Goal: Task Accomplishment & Management: Use online tool/utility

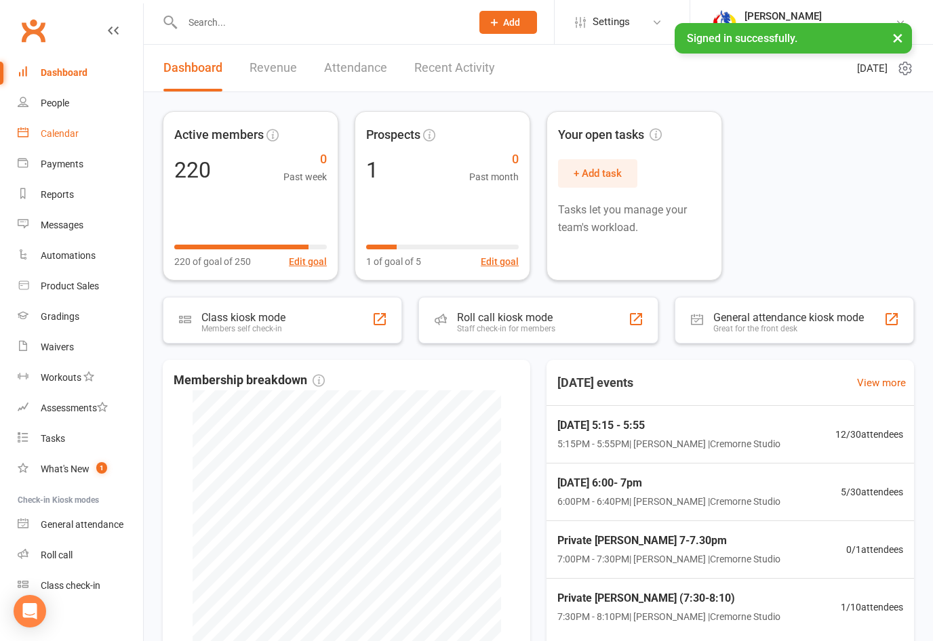
click at [76, 132] on div "Calendar" at bounding box center [60, 133] width 38 height 11
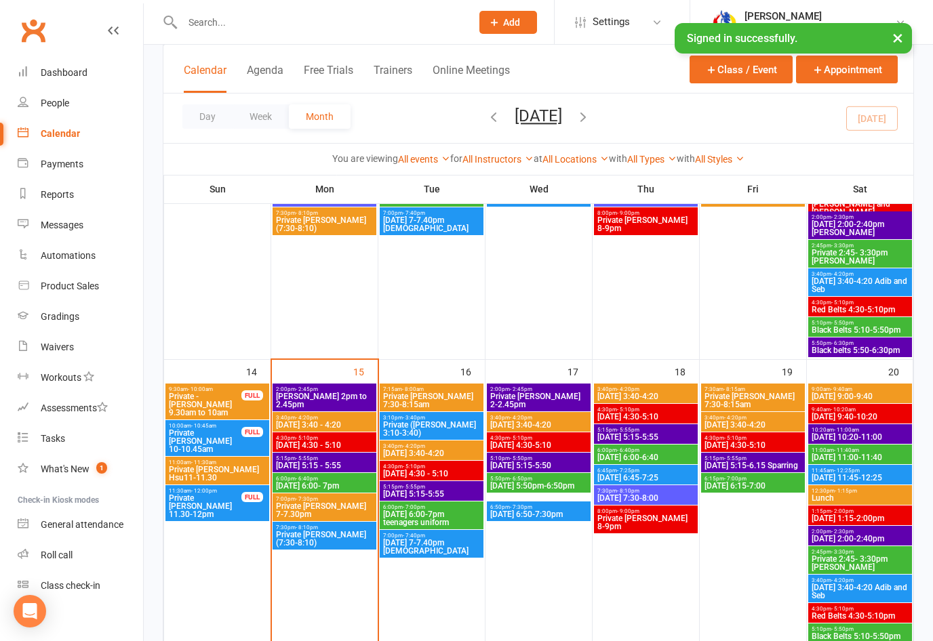
scroll to position [559, 0]
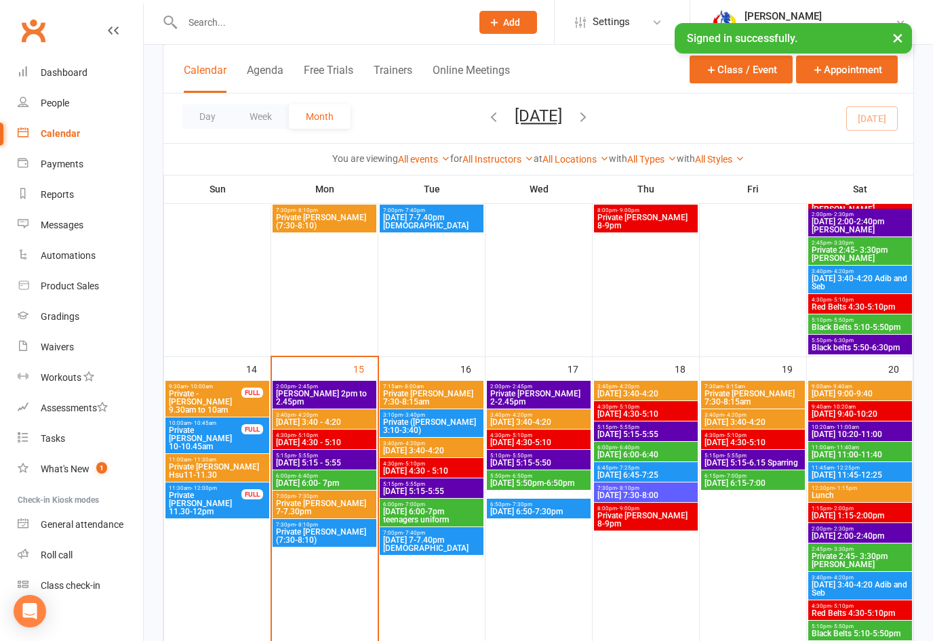
click at [337, 419] on span "[DATE] 3:40 - 4:20" at bounding box center [324, 422] width 98 height 8
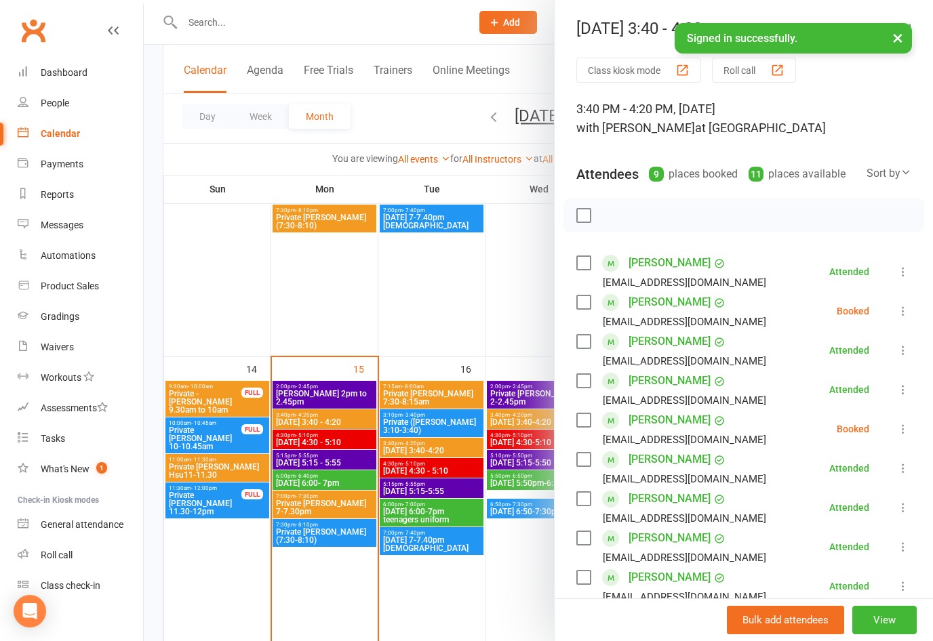
click at [337, 445] on div at bounding box center [538, 320] width 789 height 641
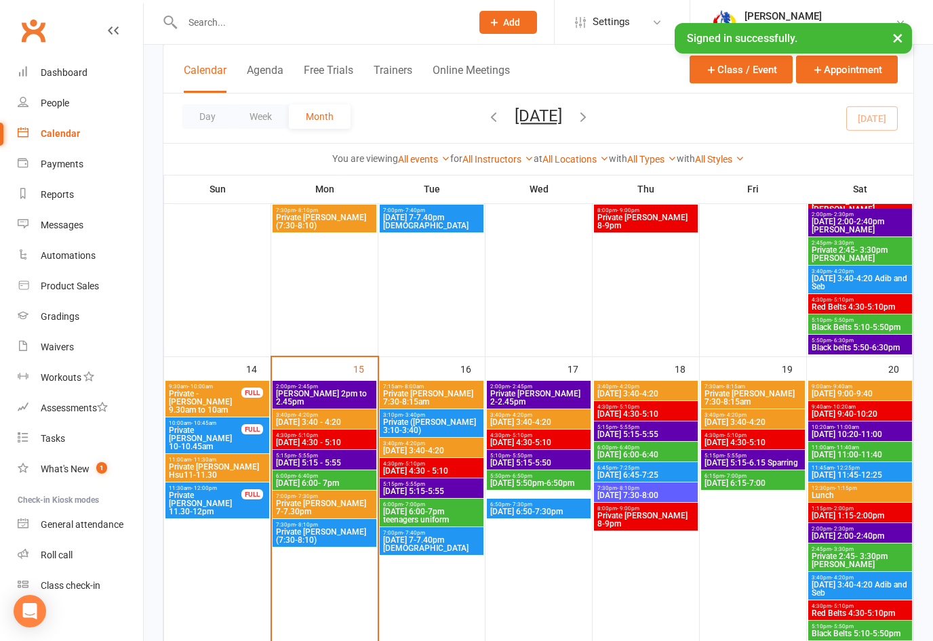
click at [344, 447] on div "4:30pm - 5:10pm [DATE] 4:30 - 5:10" at bounding box center [324, 440] width 104 height 20
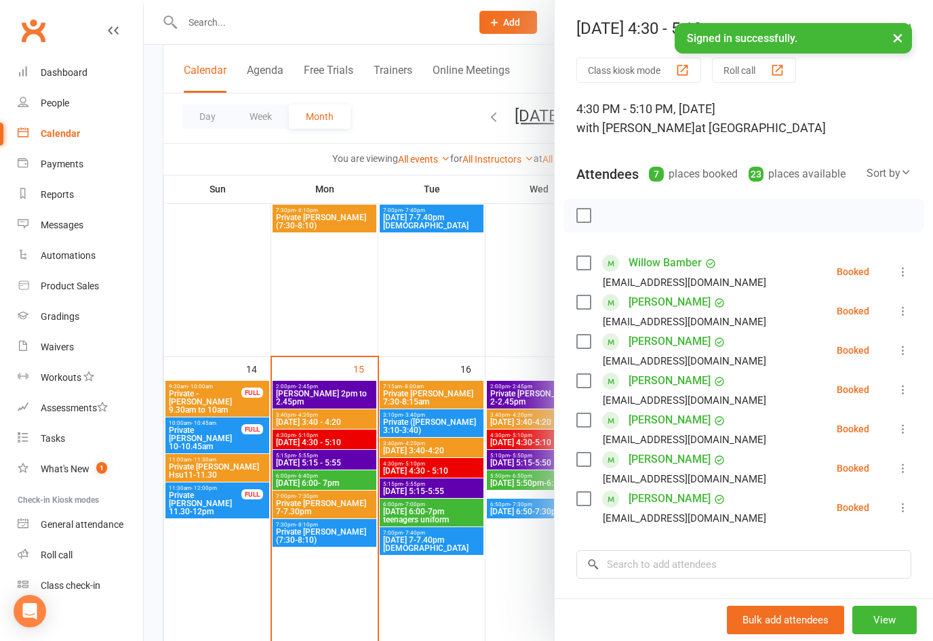
click at [898, 306] on icon at bounding box center [903, 311] width 14 height 14
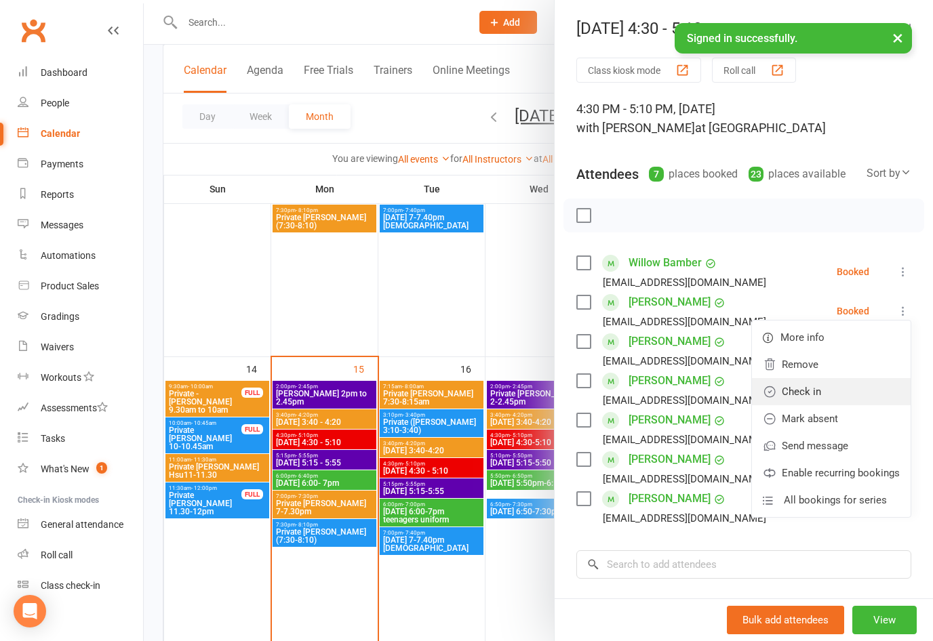
click at [806, 387] on link "Check in" at bounding box center [831, 391] width 159 height 27
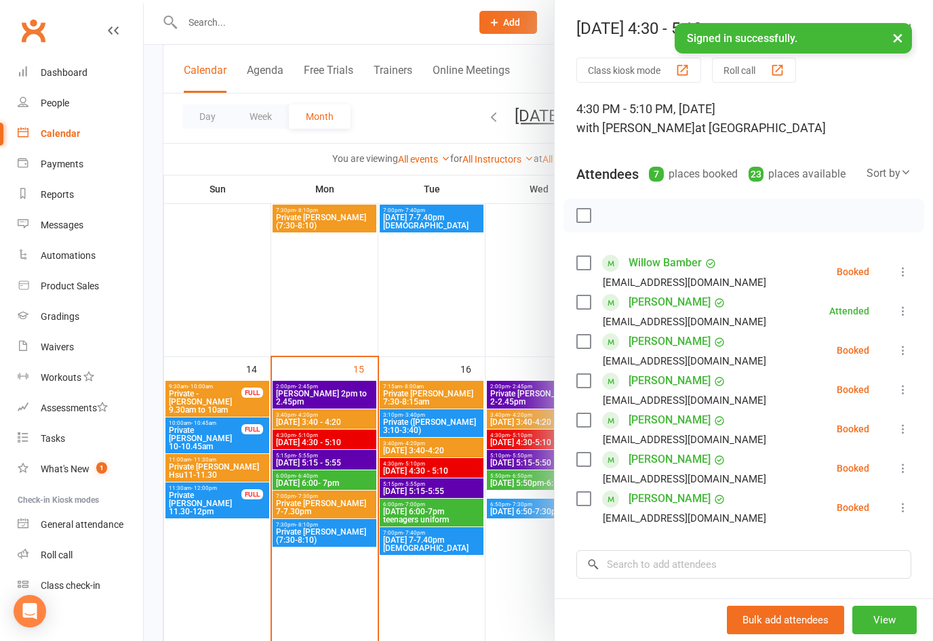
click at [903, 346] on icon at bounding box center [903, 351] width 14 height 14
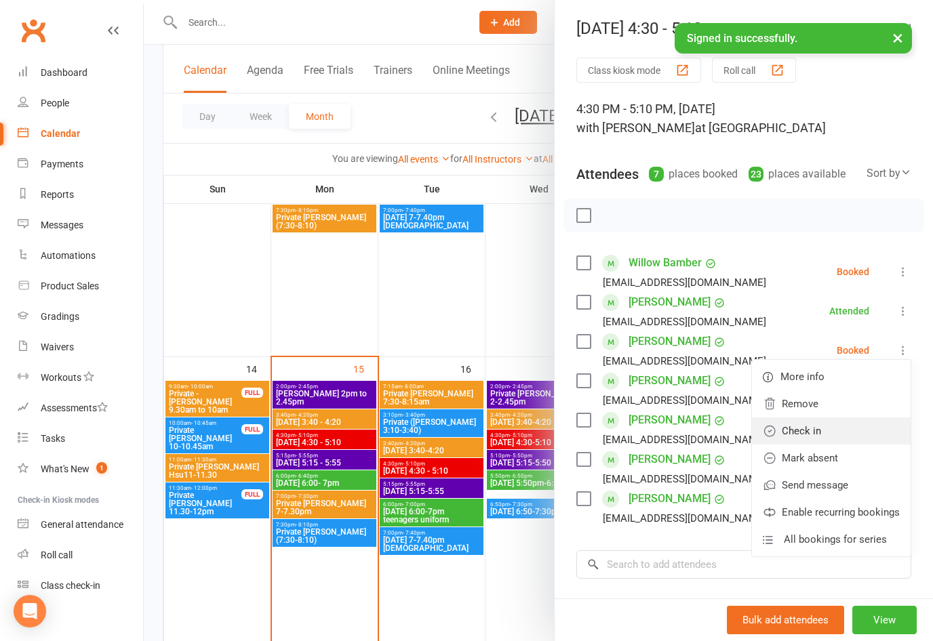
click at [803, 426] on link "Check in" at bounding box center [831, 430] width 159 height 27
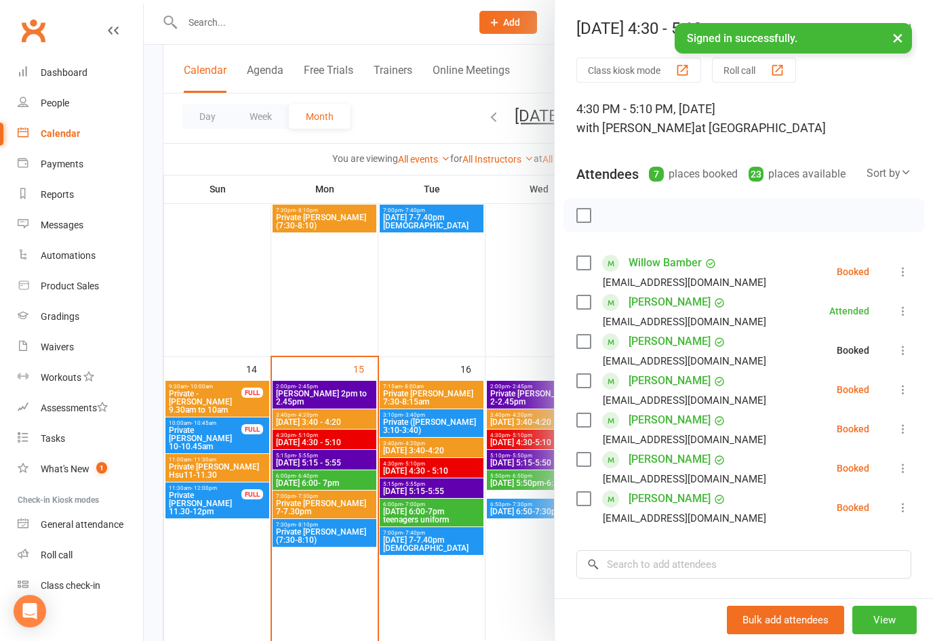
click at [897, 382] on button at bounding box center [903, 390] width 16 height 16
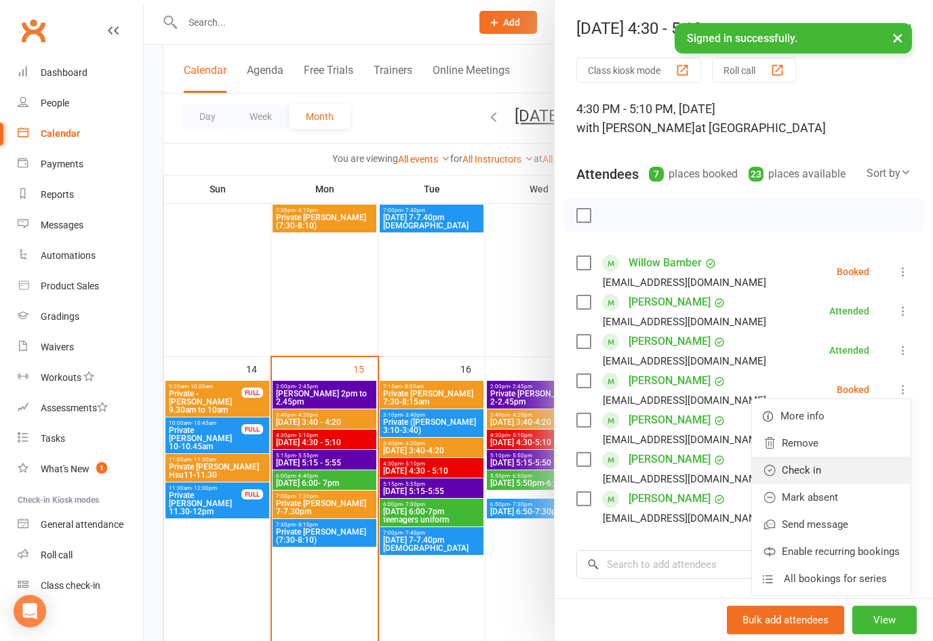
click at [811, 468] on link "Check in" at bounding box center [831, 470] width 159 height 27
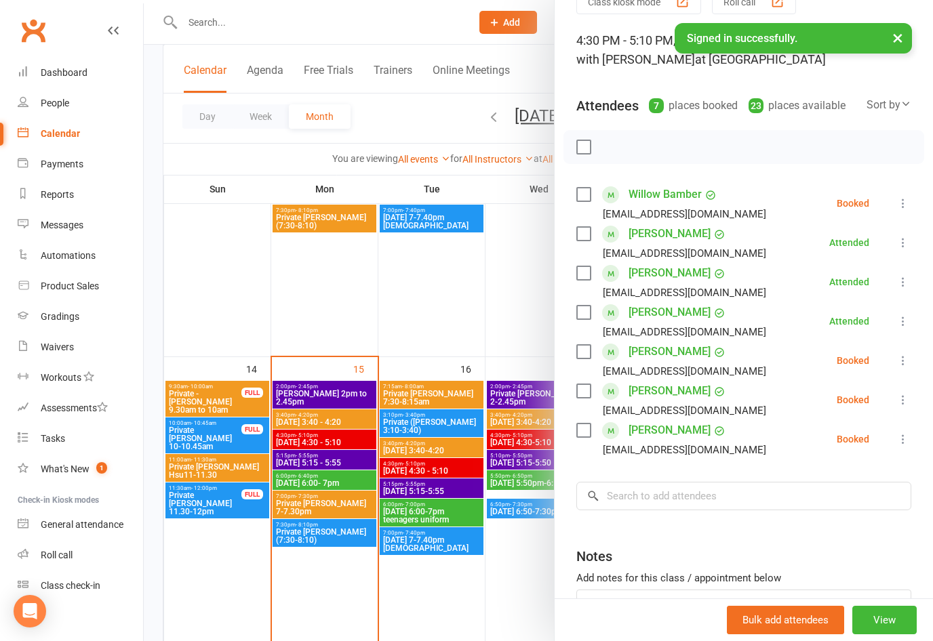
scroll to position [70, 0]
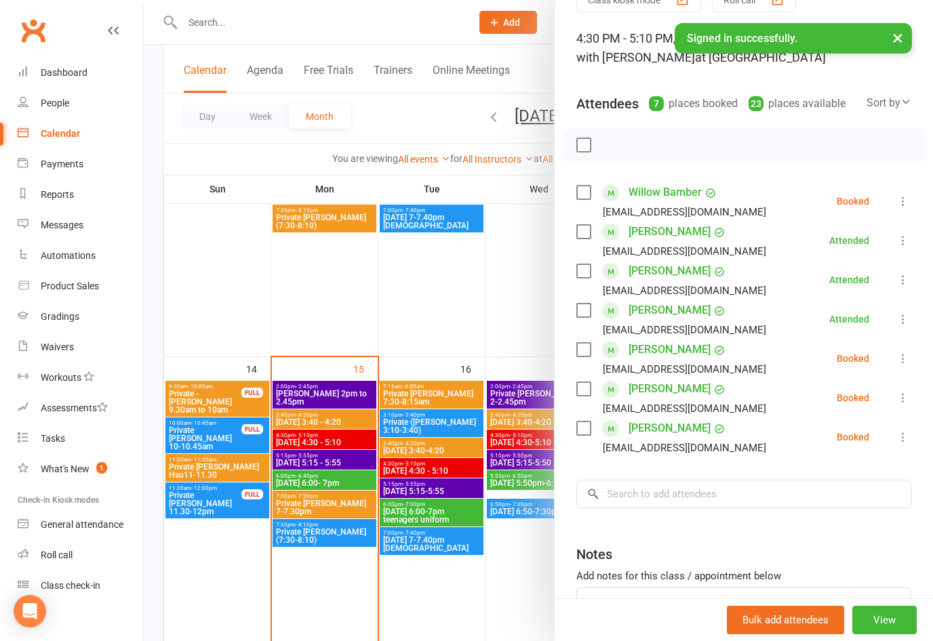
click at [909, 359] on icon at bounding box center [903, 359] width 14 height 14
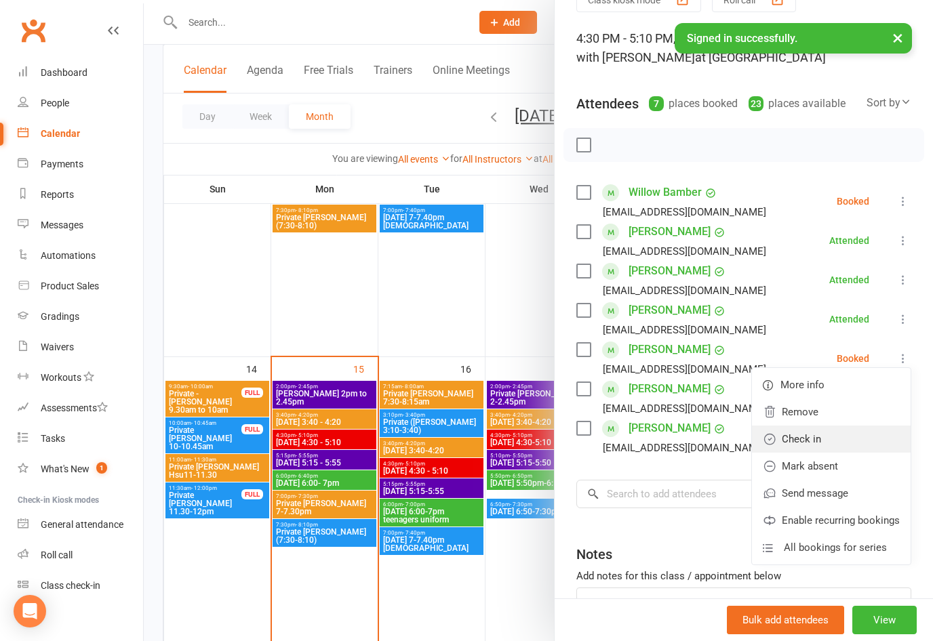
click at [815, 438] on link "Check in" at bounding box center [831, 439] width 159 height 27
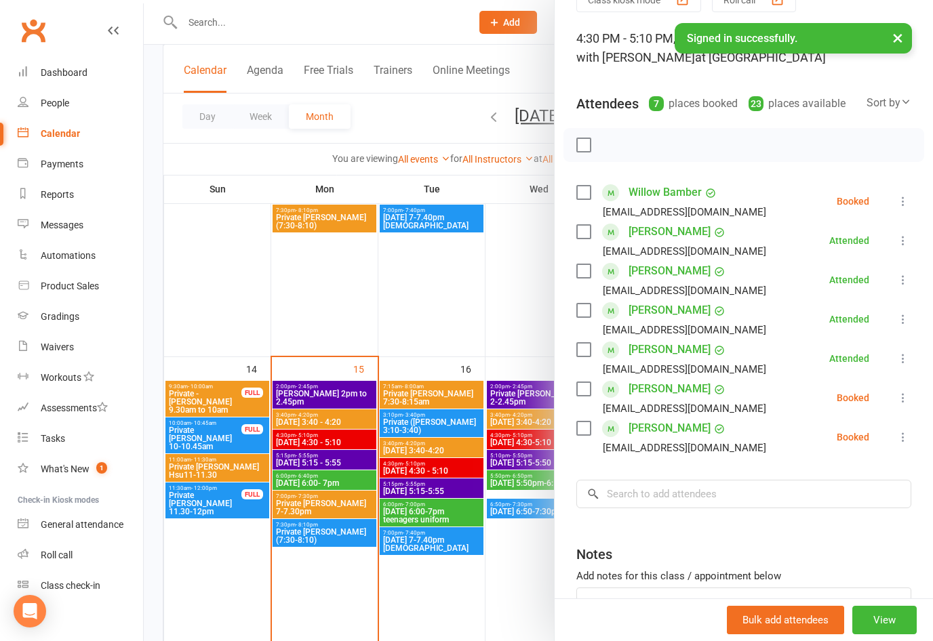
click at [905, 396] on icon at bounding box center [903, 398] width 14 height 14
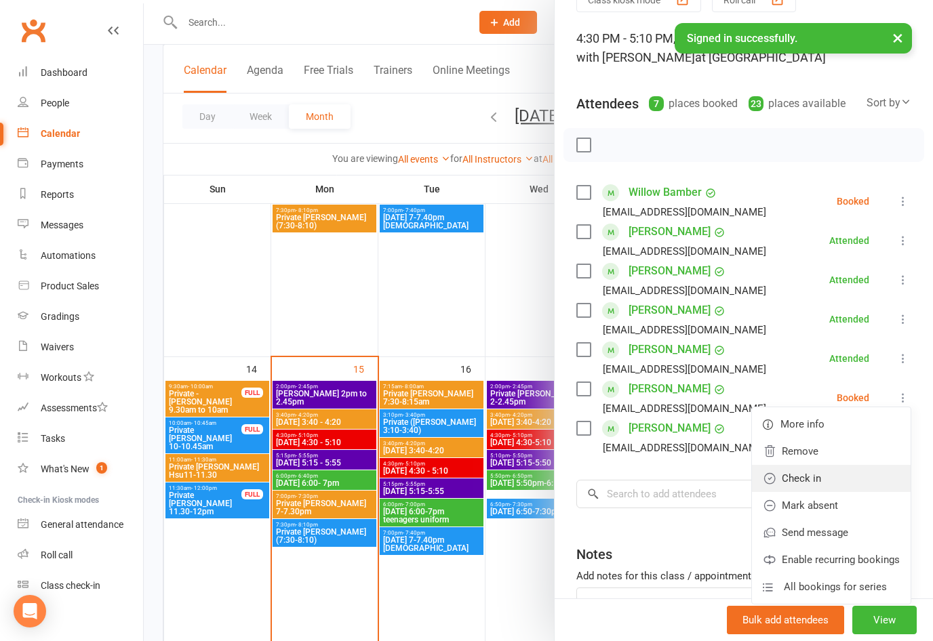
click at [811, 475] on link "Check in" at bounding box center [831, 478] width 159 height 27
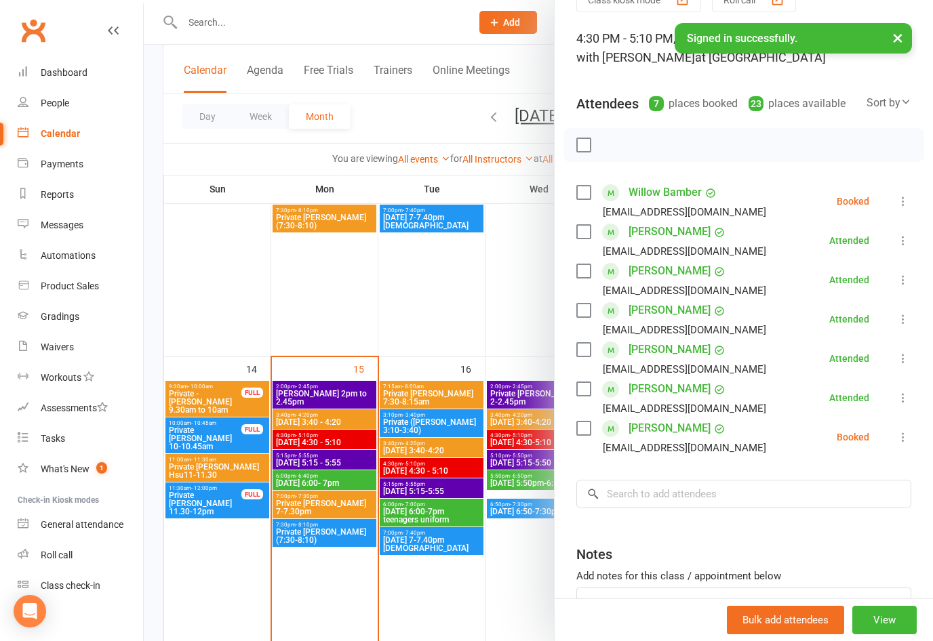
click at [902, 436] on icon at bounding box center [903, 437] width 14 height 14
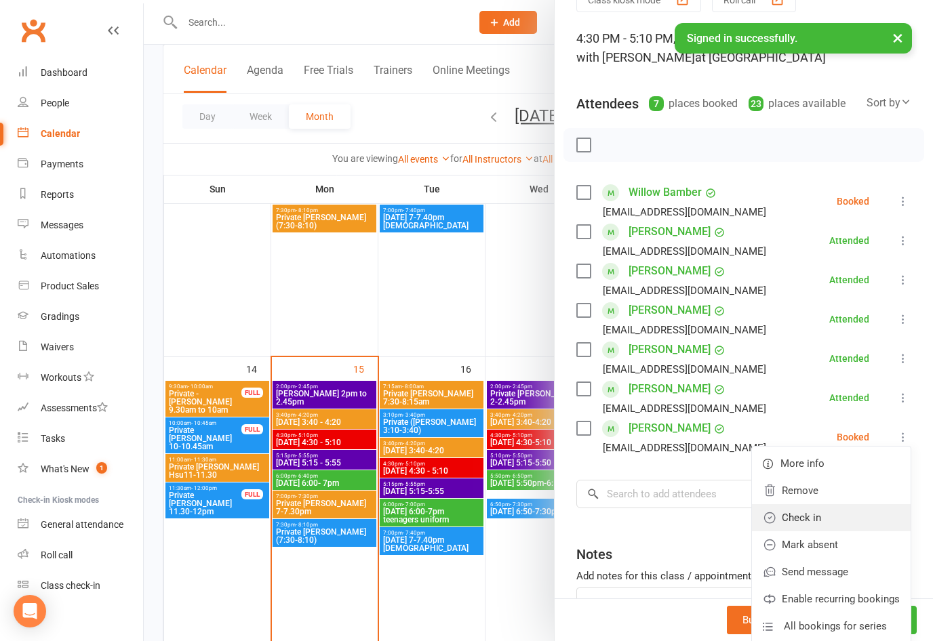
click at [807, 516] on link "Check in" at bounding box center [831, 517] width 159 height 27
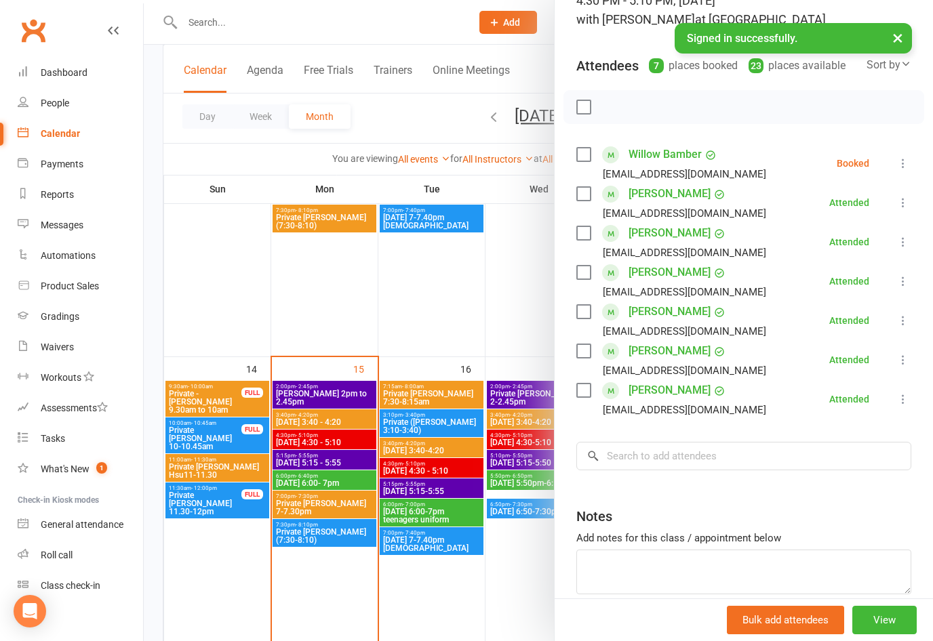
scroll to position [110, 0]
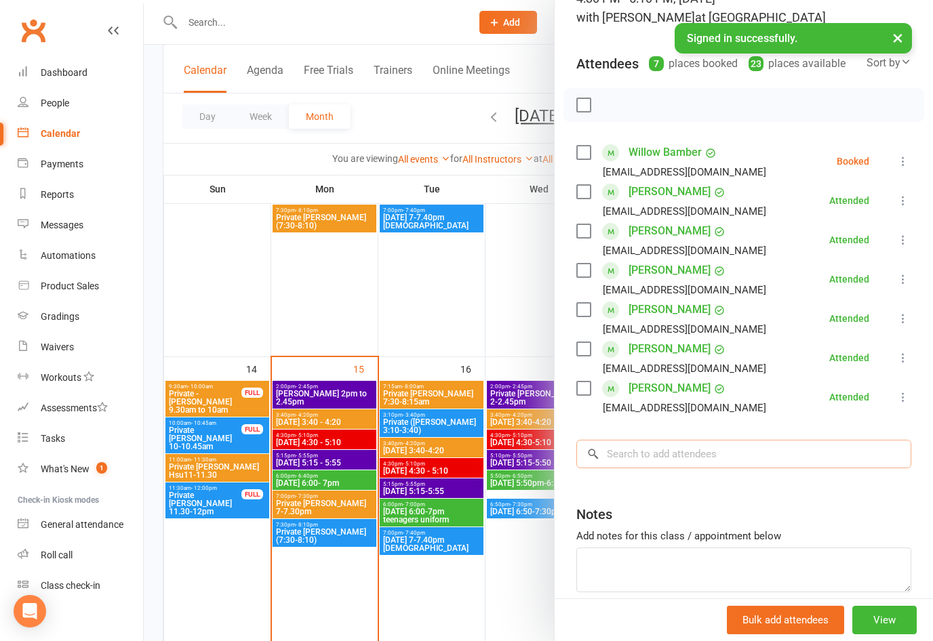
click at [693, 445] on input "search" at bounding box center [743, 454] width 335 height 28
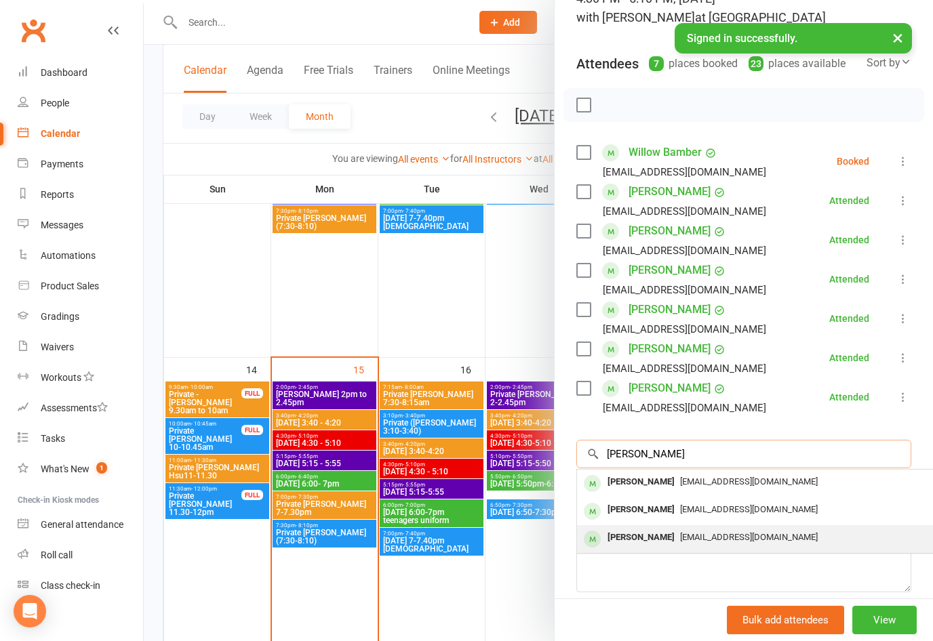
type input "[PERSON_NAME]"
click at [730, 537] on span "[EMAIL_ADDRESS][DOMAIN_NAME]" at bounding box center [749, 537] width 138 height 10
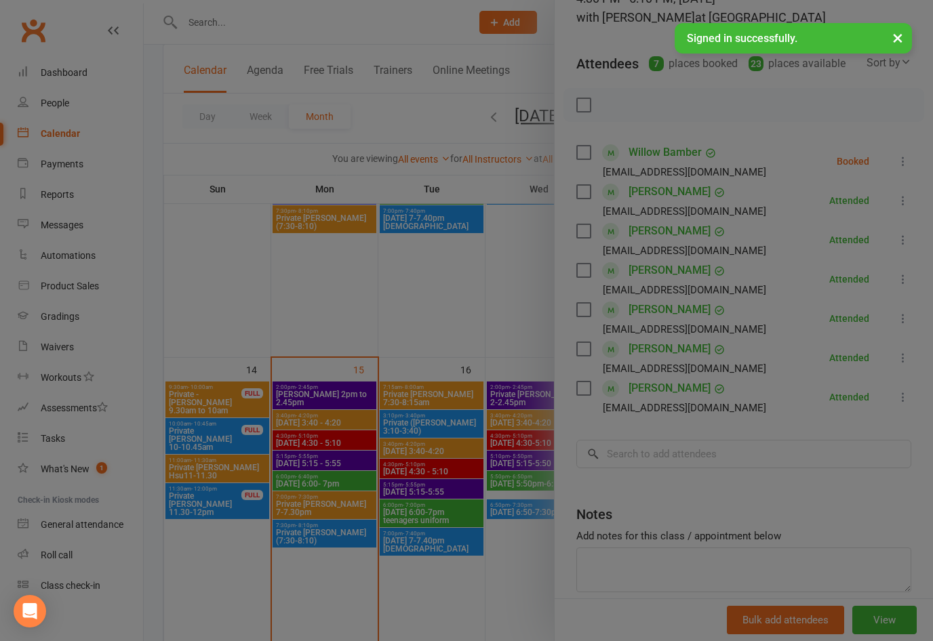
scroll to position [559, 0]
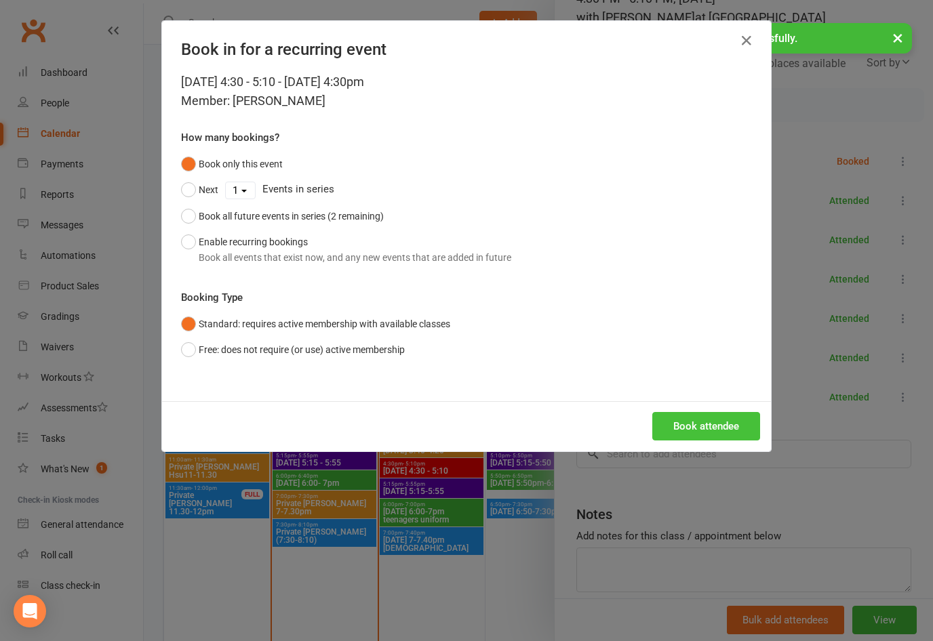
click at [703, 420] on button "Book attendee" at bounding box center [706, 426] width 108 height 28
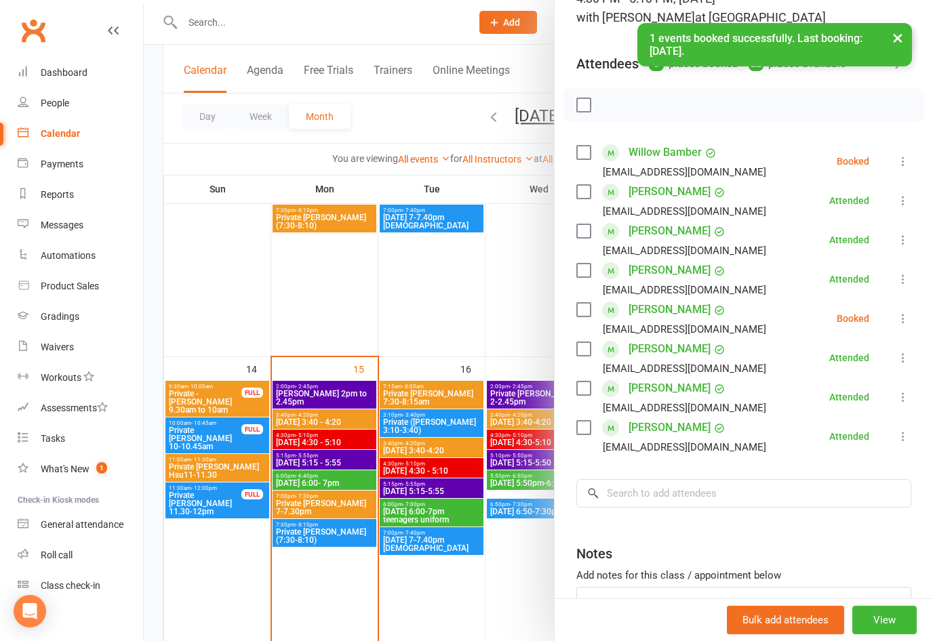
click at [672, 562] on div "Notes" at bounding box center [743, 550] width 335 height 33
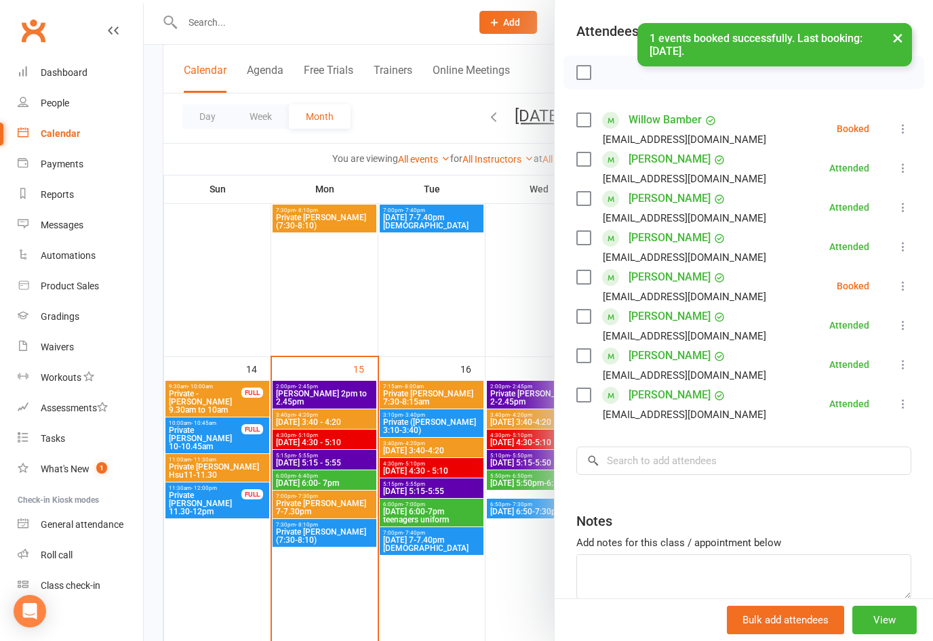
scroll to position [172, 0]
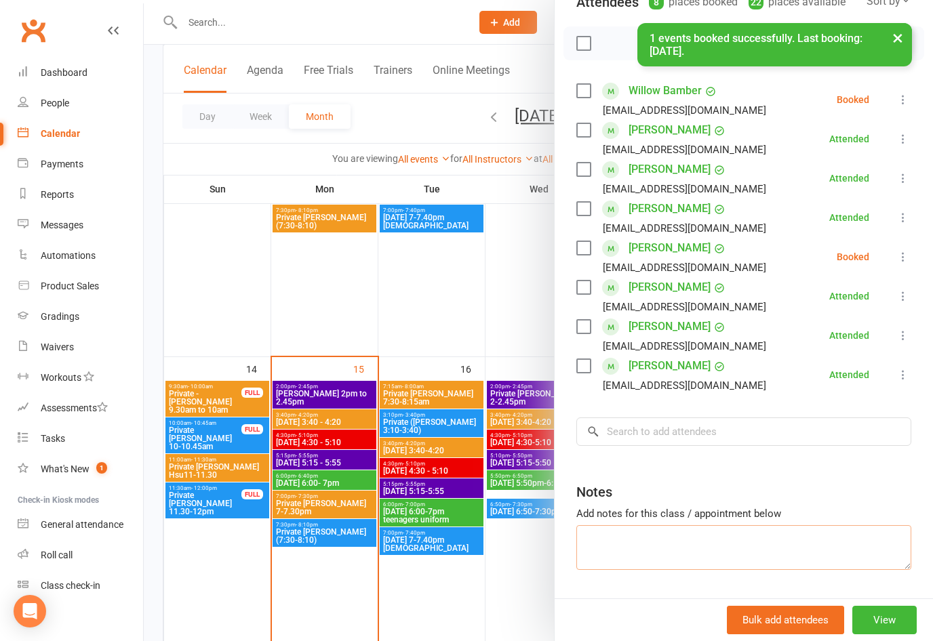
click at [689, 548] on textarea at bounding box center [743, 547] width 335 height 45
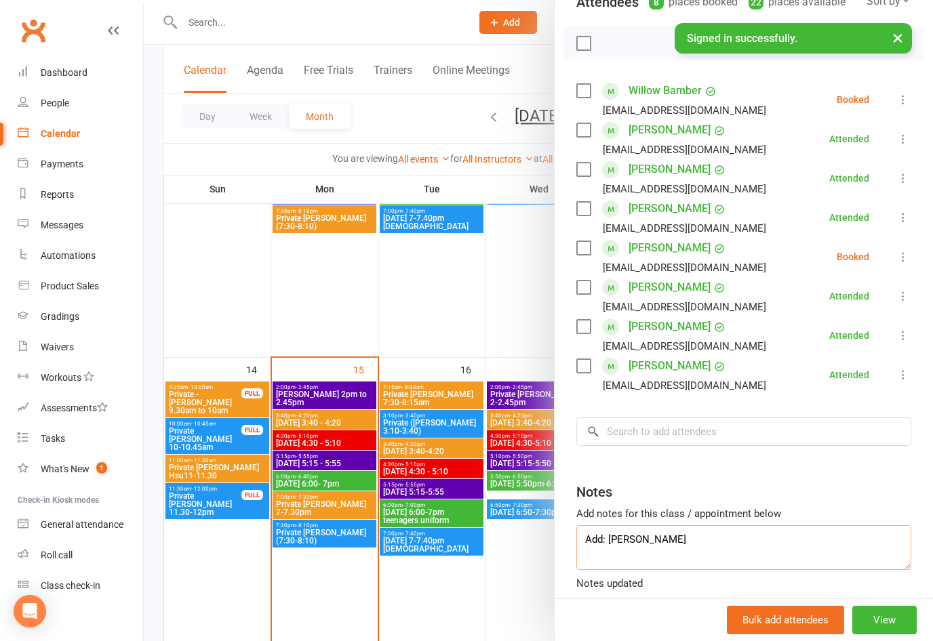
type textarea "Add: [PERSON_NAME]"
click at [899, 253] on icon at bounding box center [903, 257] width 14 height 14
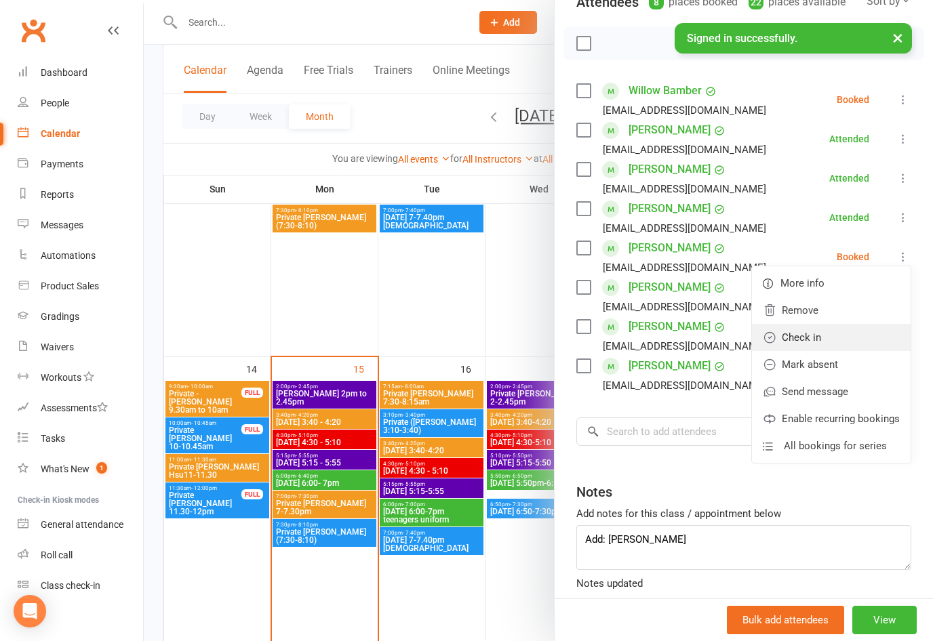
click at [813, 338] on link "Check in" at bounding box center [831, 337] width 159 height 27
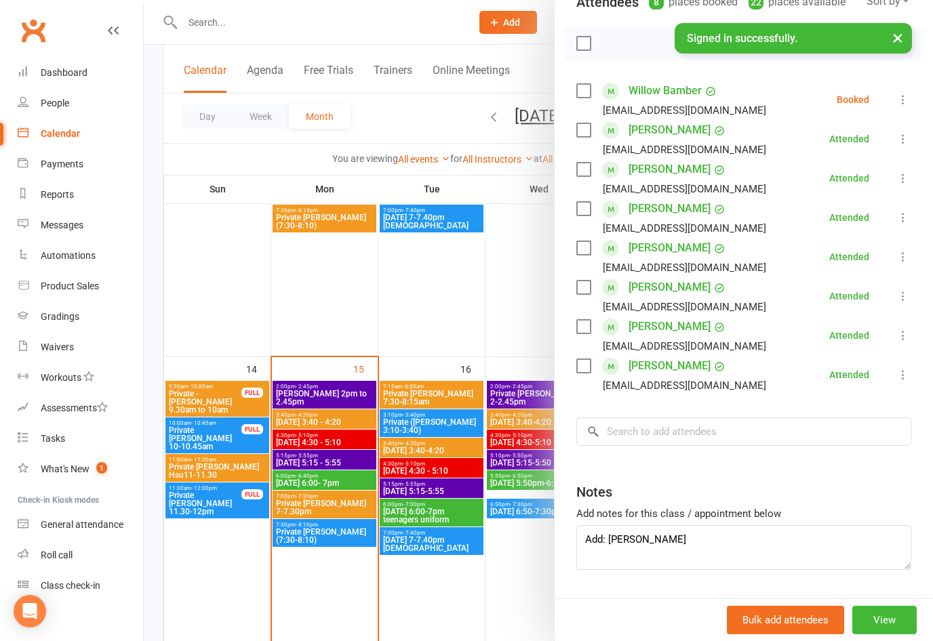
click at [302, 461] on div at bounding box center [538, 320] width 789 height 641
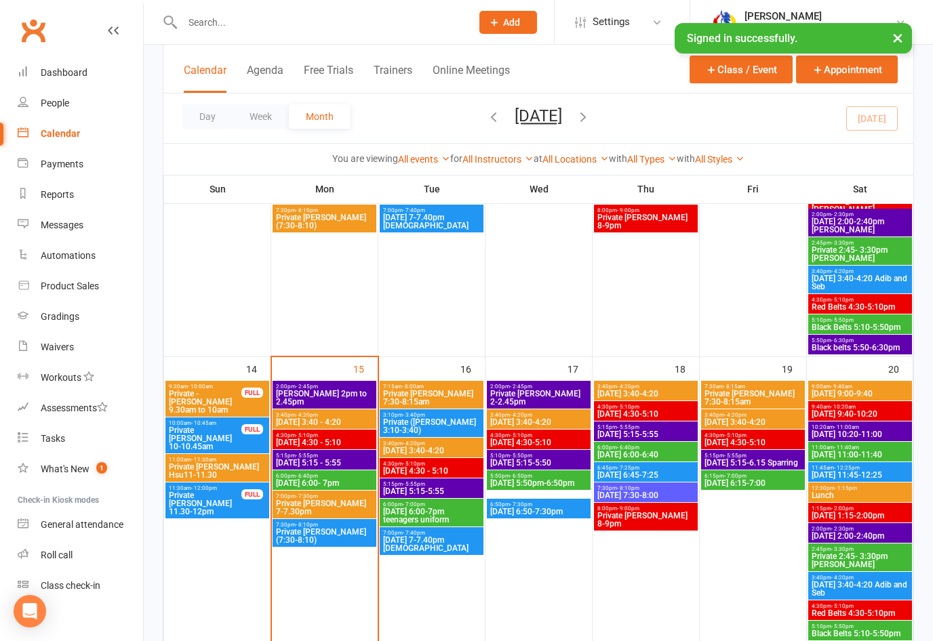
click at [284, 462] on span "[DATE] 5:15 - 5:55" at bounding box center [324, 463] width 98 height 8
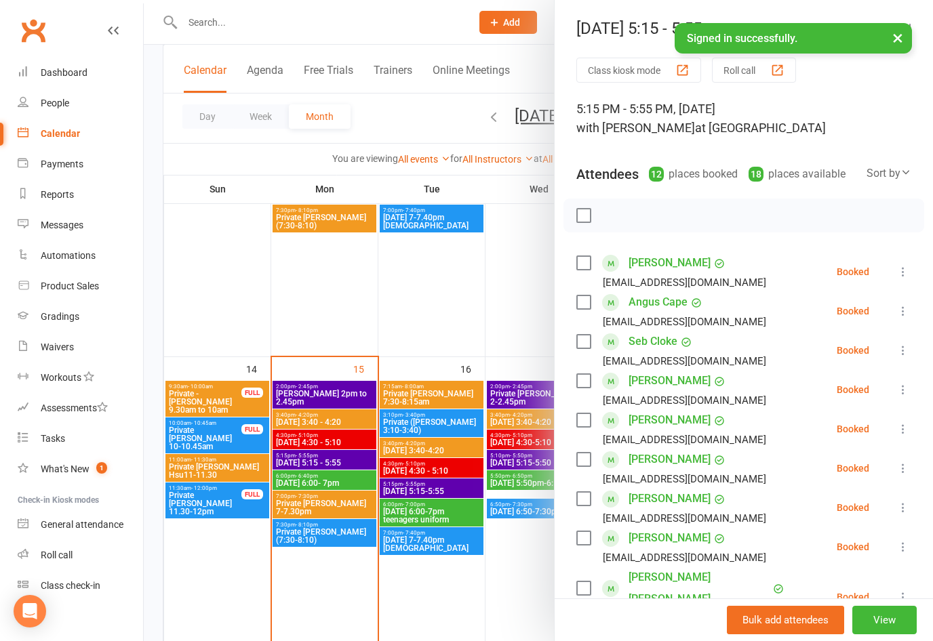
click at [904, 268] on icon at bounding box center [903, 272] width 14 height 14
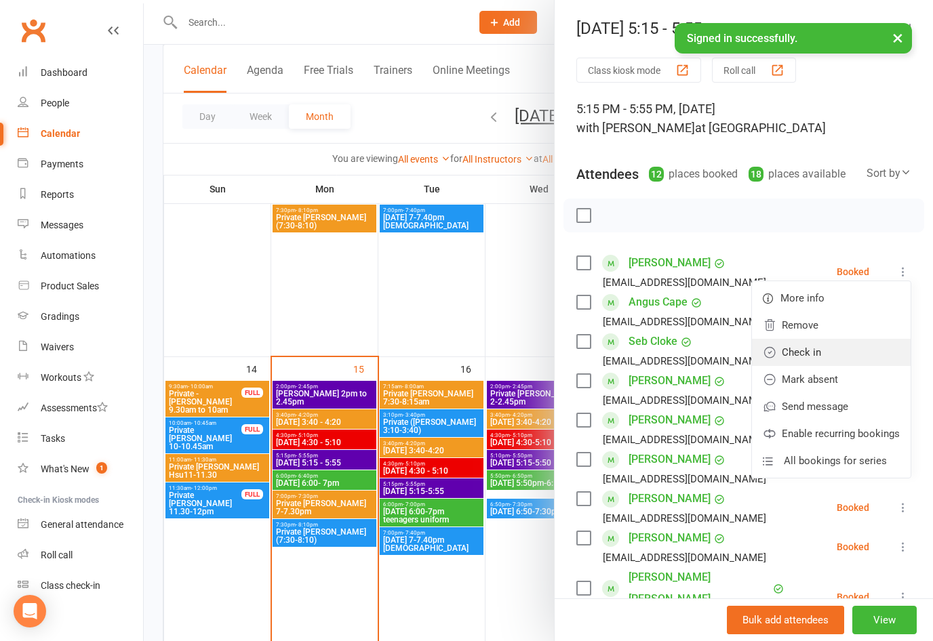
click at [806, 353] on link "Check in" at bounding box center [831, 352] width 159 height 27
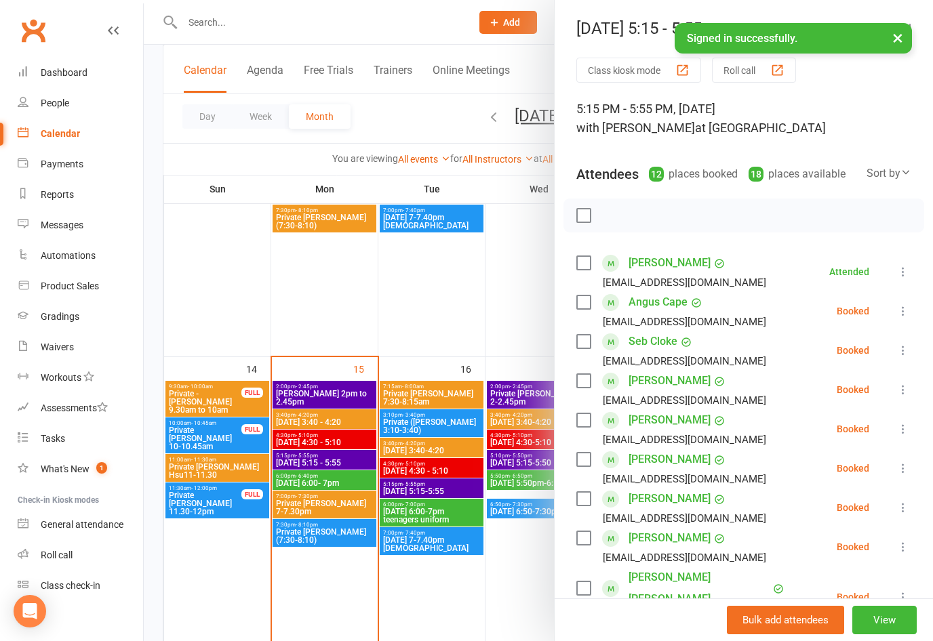
click at [905, 314] on icon at bounding box center [903, 311] width 14 height 14
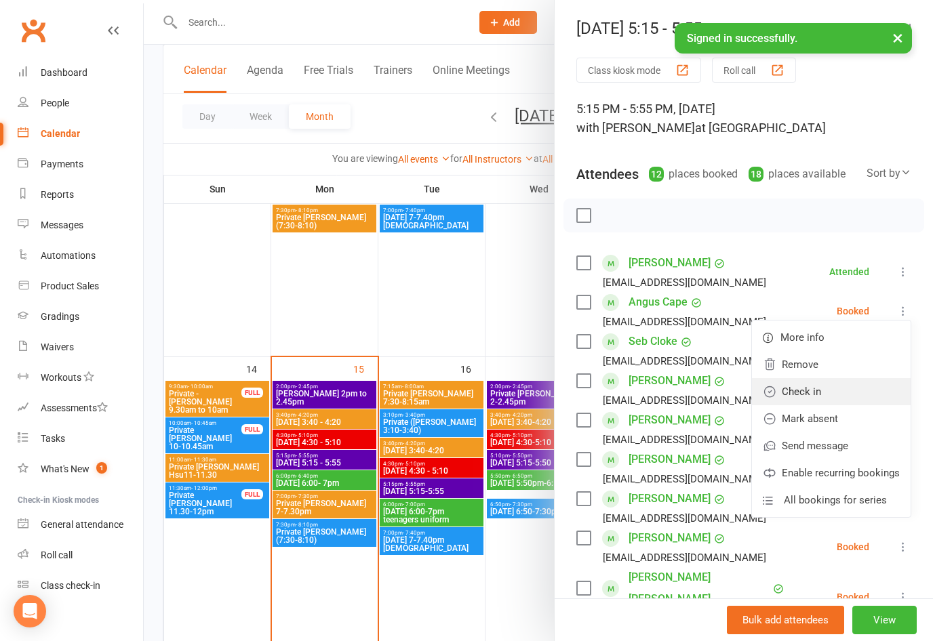
click at [807, 394] on link "Check in" at bounding box center [831, 391] width 159 height 27
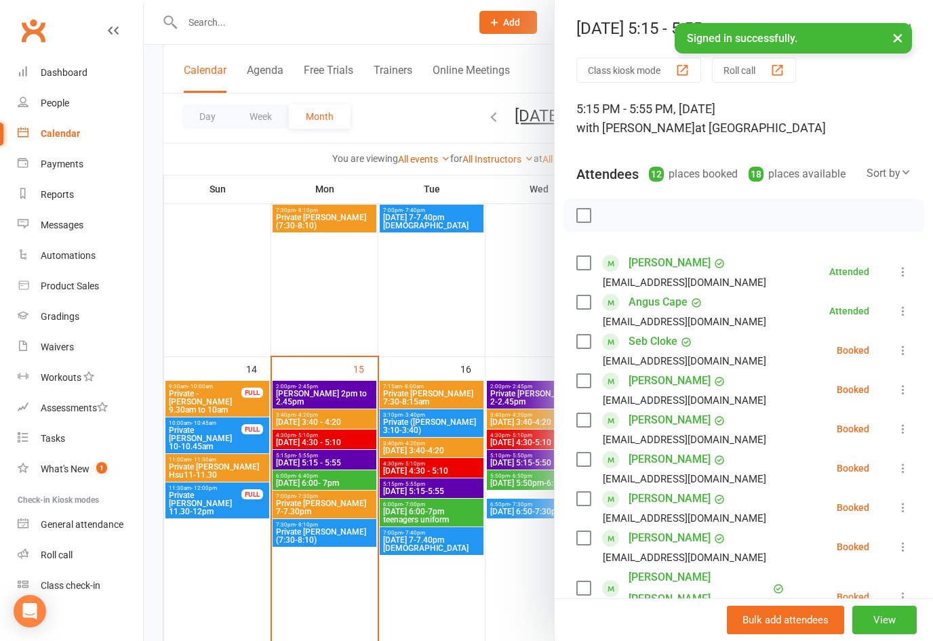
click at [906, 392] on icon at bounding box center [903, 390] width 14 height 14
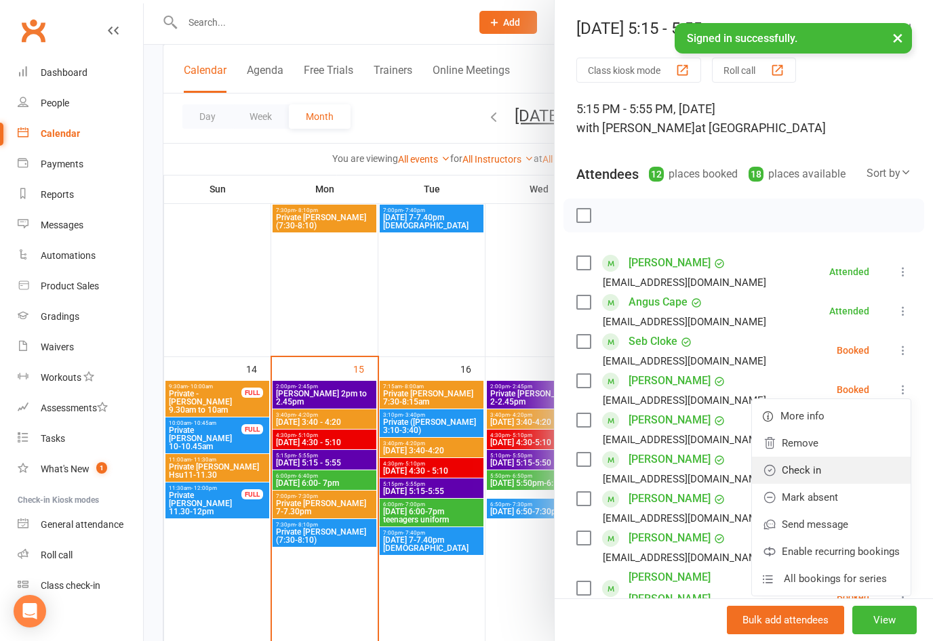
click at [813, 473] on link "Check in" at bounding box center [831, 470] width 159 height 27
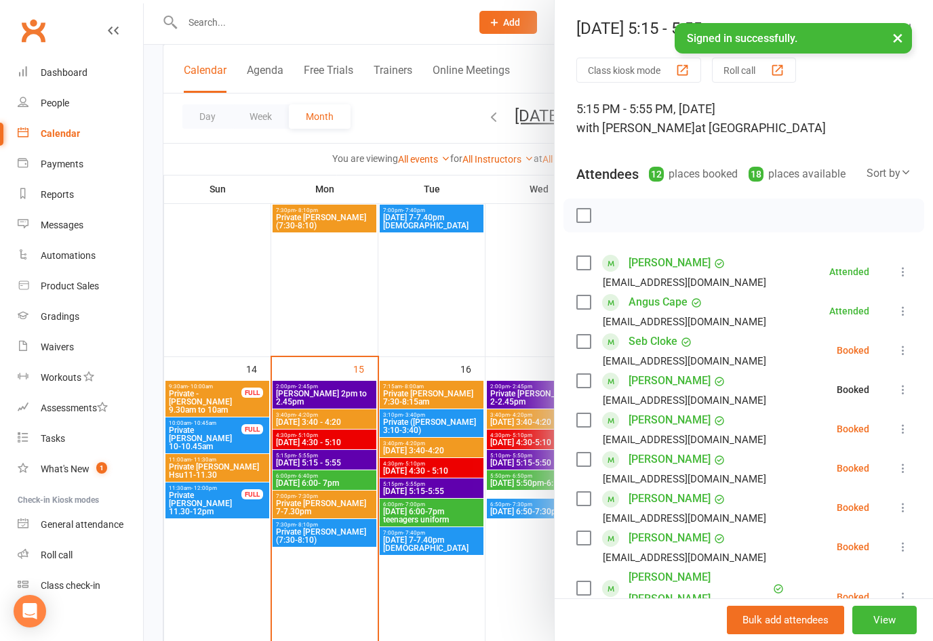
click at [907, 427] on icon at bounding box center [903, 429] width 14 height 14
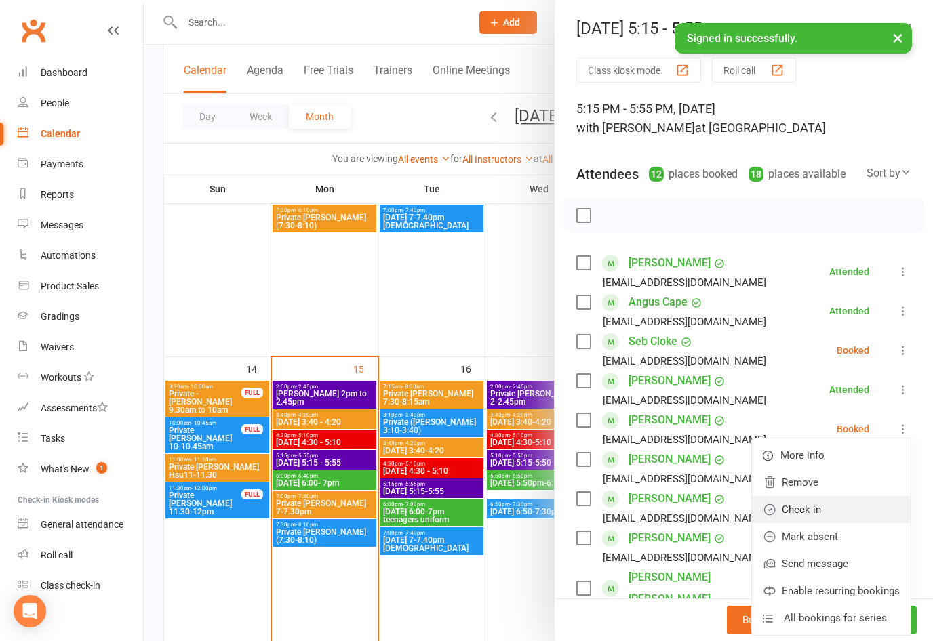
click at [819, 512] on link "Check in" at bounding box center [831, 509] width 159 height 27
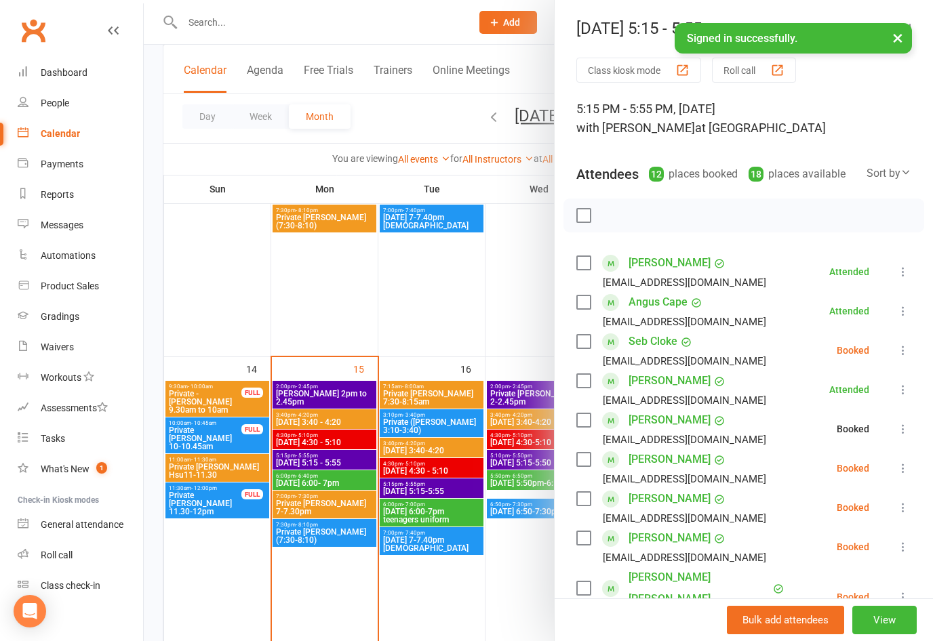
click at [909, 469] on icon at bounding box center [903, 469] width 14 height 14
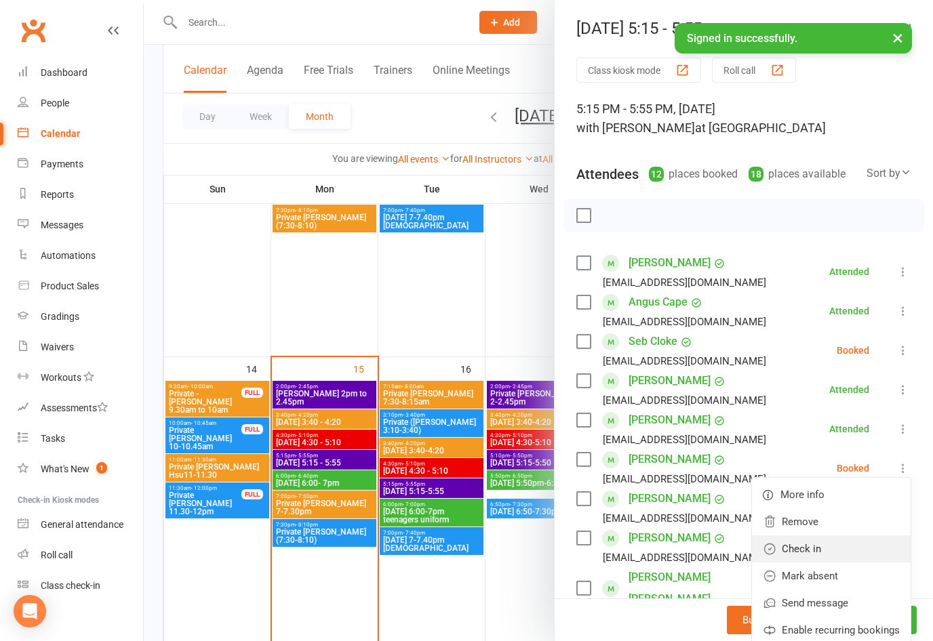
click at [809, 550] on link "Check in" at bounding box center [831, 548] width 159 height 27
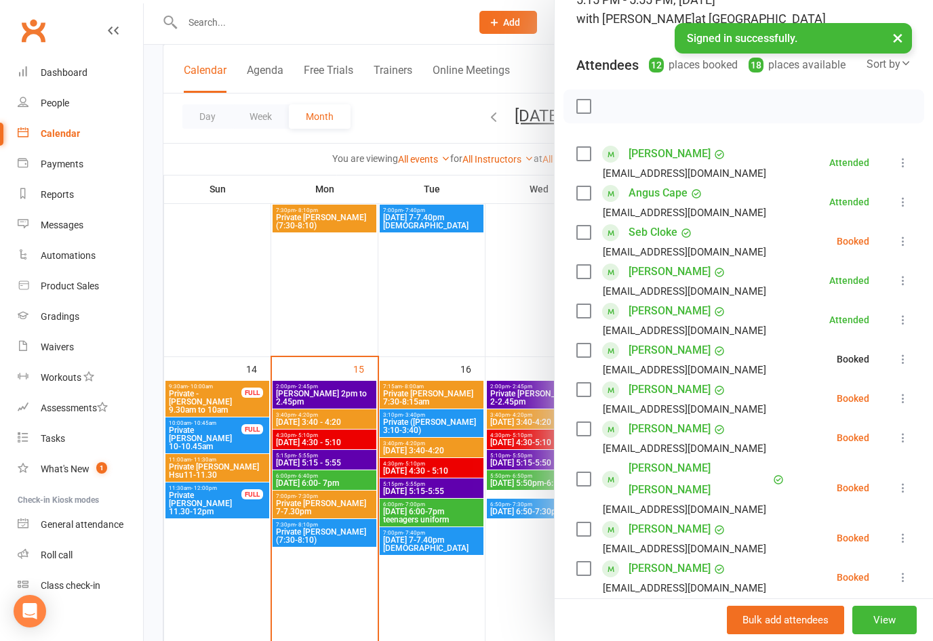
scroll to position [116, 0]
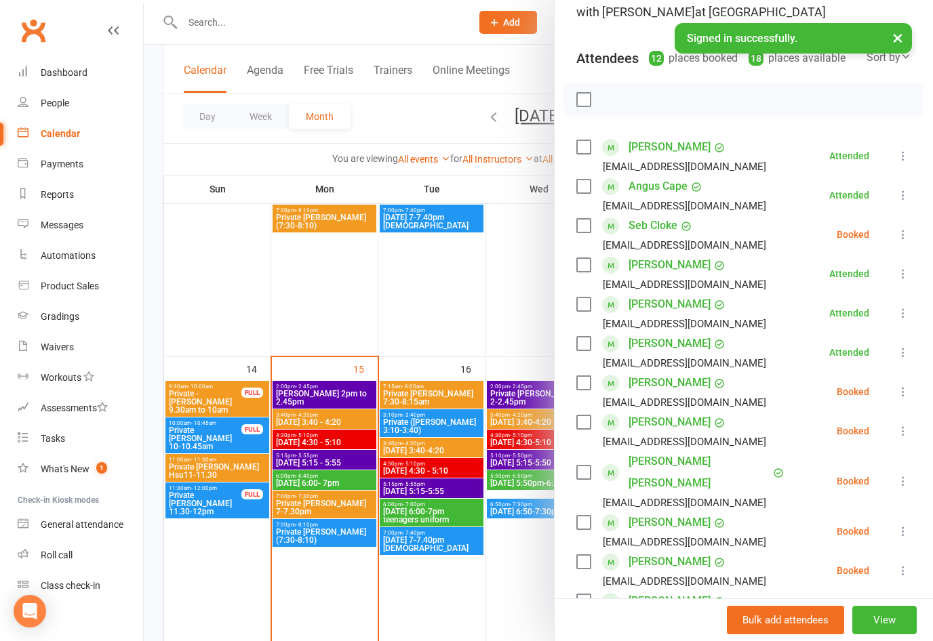
click at [899, 396] on icon at bounding box center [903, 392] width 14 height 14
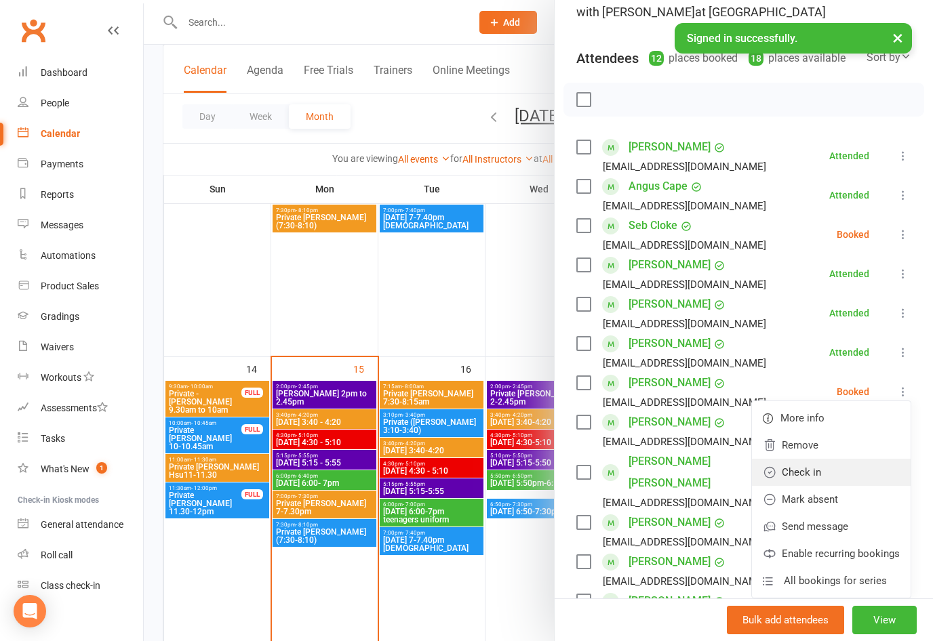
click at [808, 478] on link "Check in" at bounding box center [831, 472] width 159 height 27
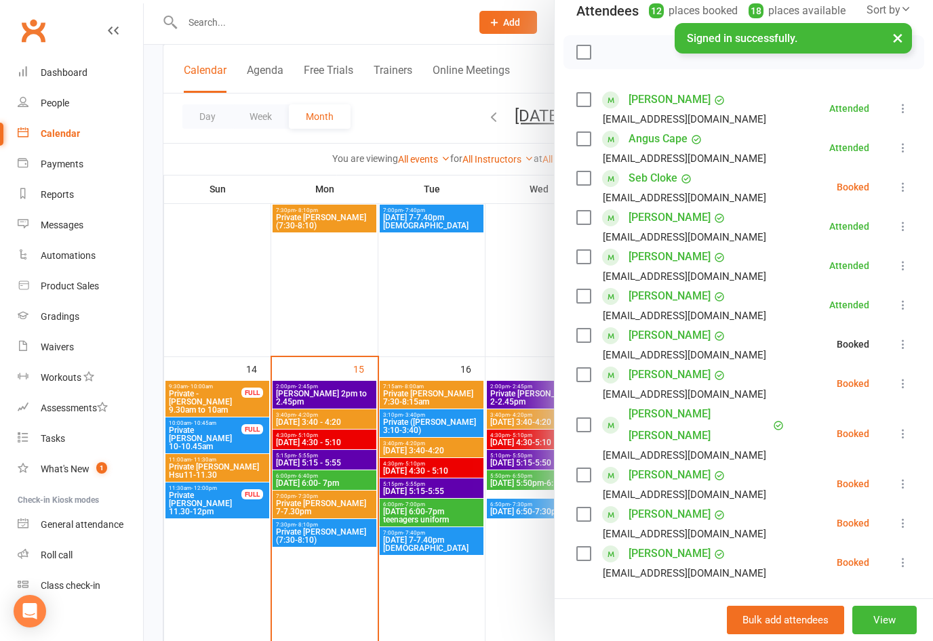
scroll to position [171, 0]
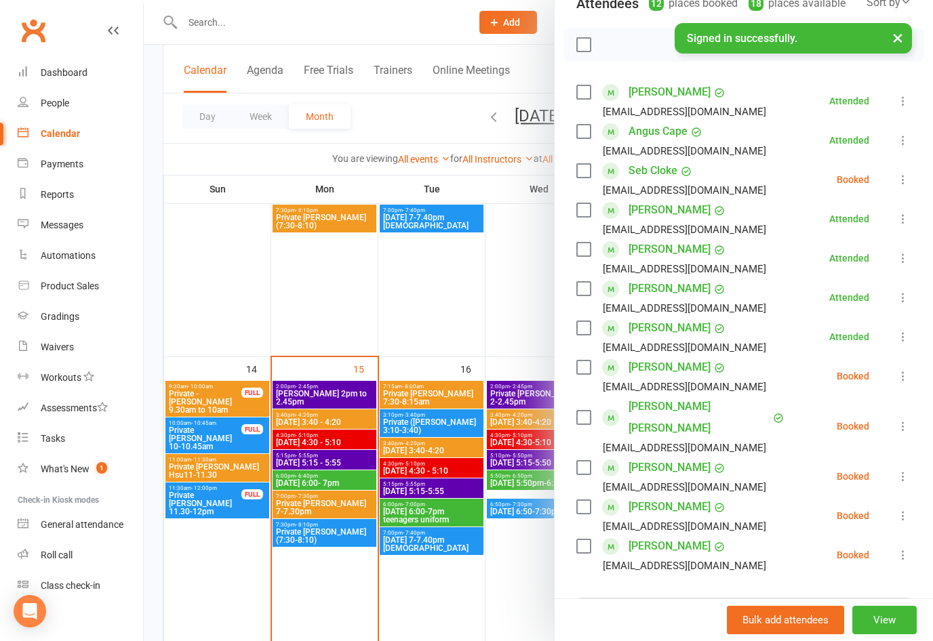
click at [903, 420] on icon at bounding box center [903, 427] width 14 height 14
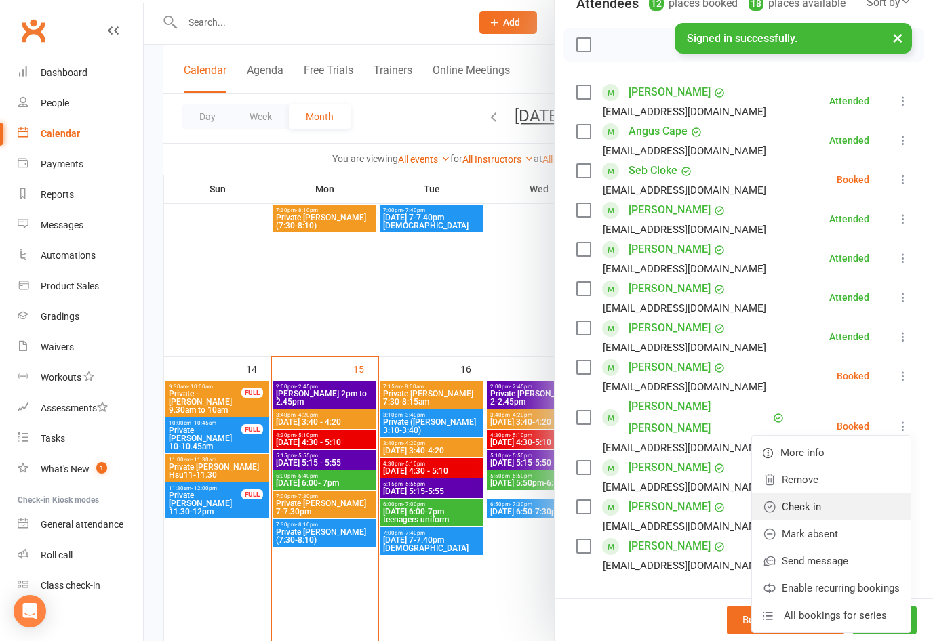
click at [808, 496] on link "Check in" at bounding box center [831, 506] width 159 height 27
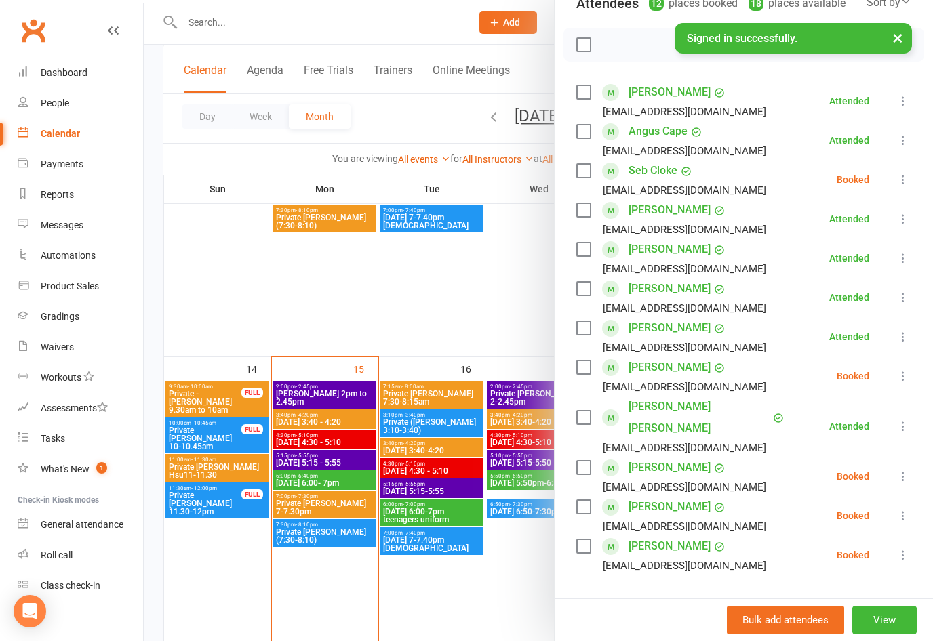
click at [905, 548] on icon at bounding box center [903, 555] width 14 height 14
click at [806, 622] on link "Check in" at bounding box center [831, 635] width 159 height 27
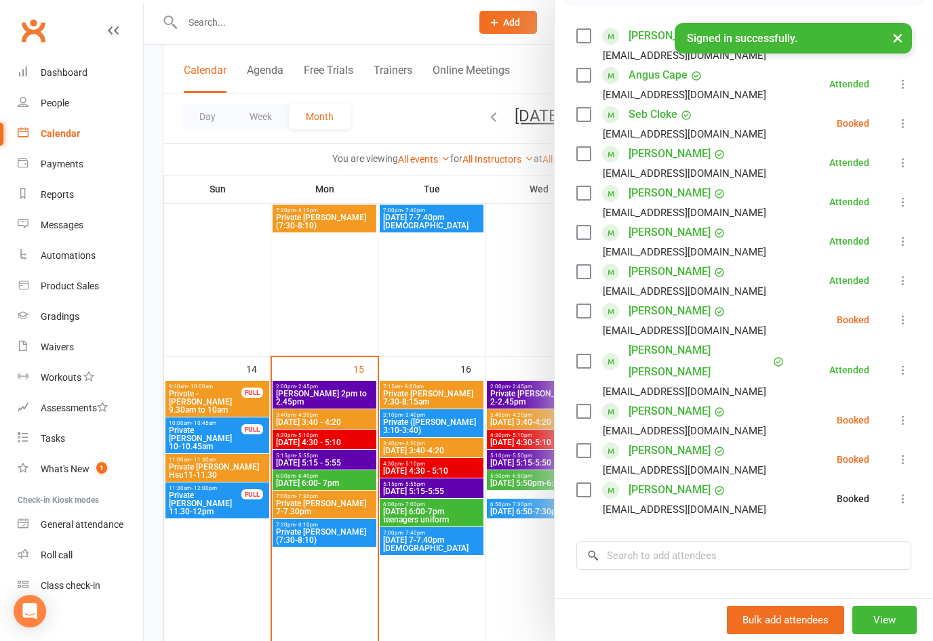
scroll to position [229, 0]
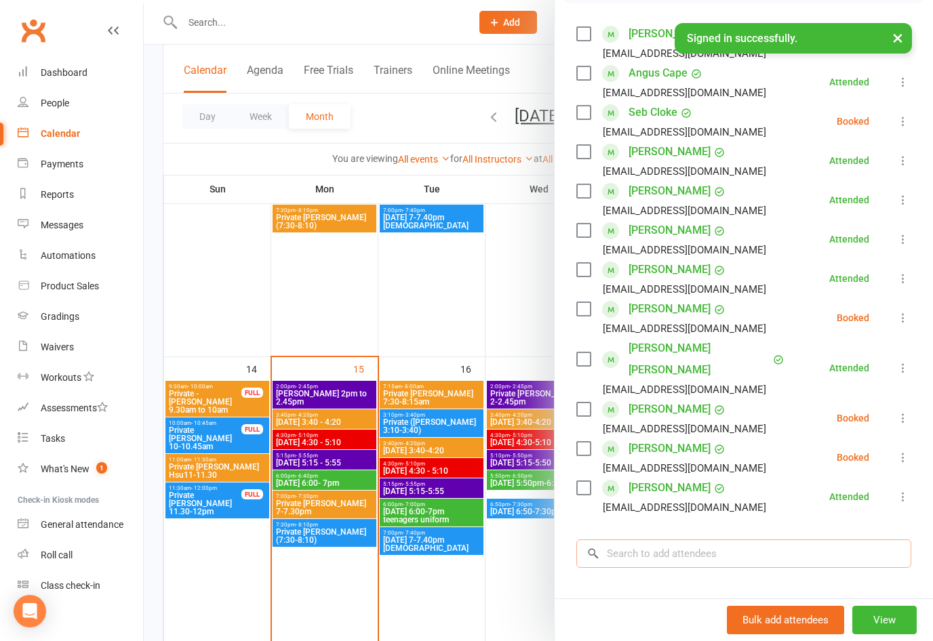
click at [770, 539] on input "search" at bounding box center [743, 553] width 335 height 28
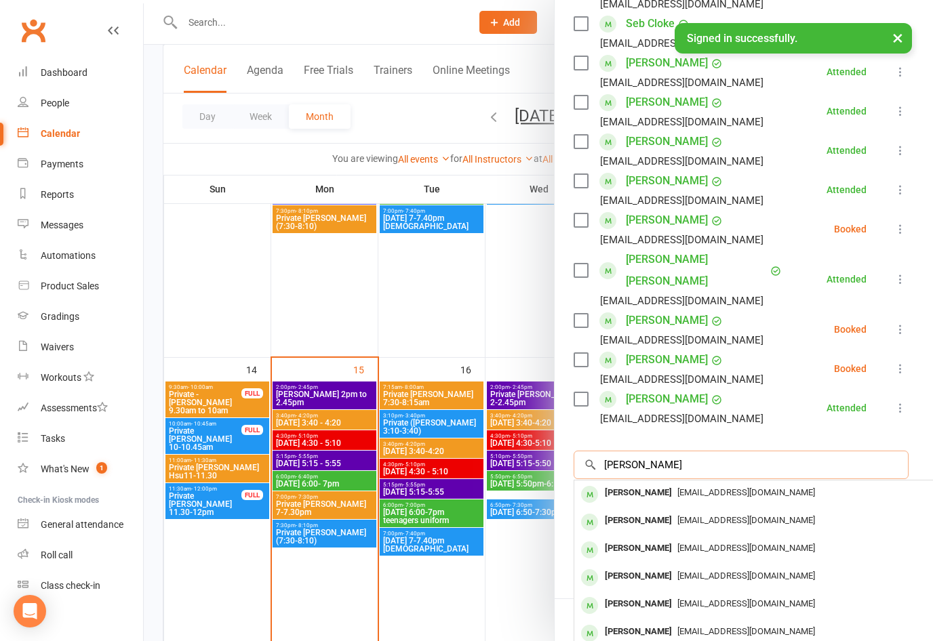
scroll to position [319, 3]
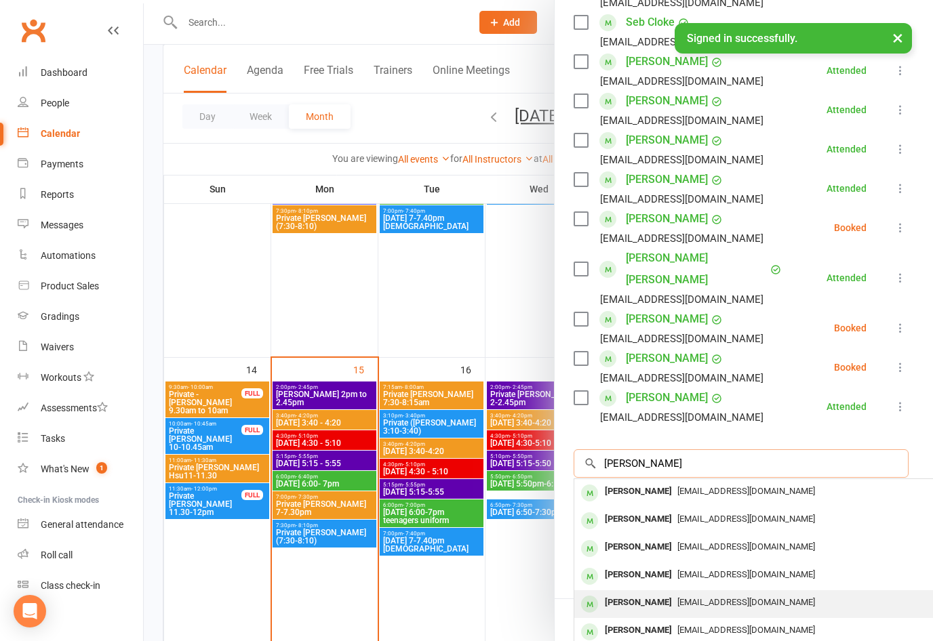
type input "[PERSON_NAME]"
click at [744, 597] on span "[EMAIL_ADDRESS][DOMAIN_NAME]" at bounding box center [746, 602] width 138 height 10
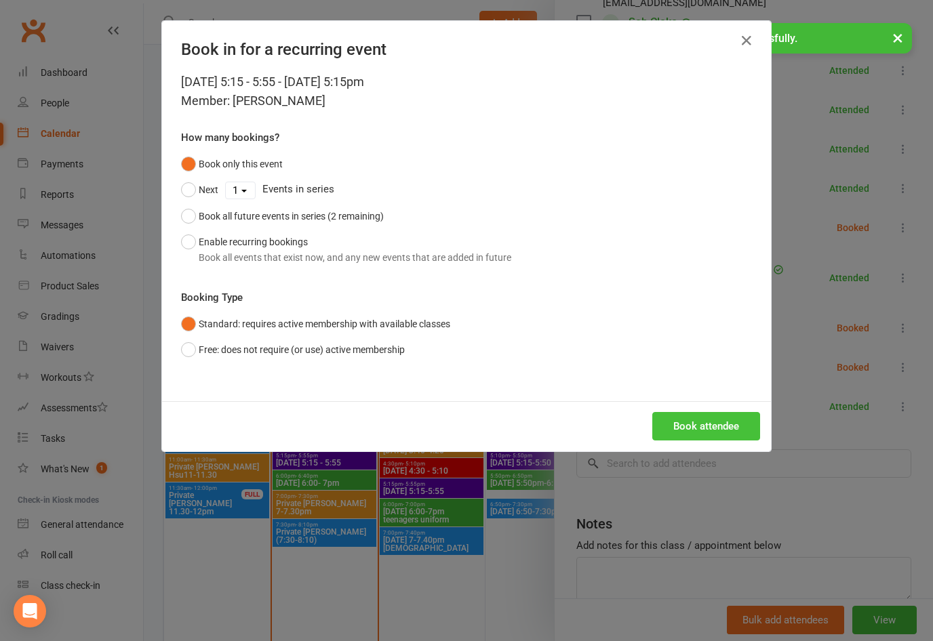
click at [716, 417] on button "Book attendee" at bounding box center [706, 426] width 108 height 28
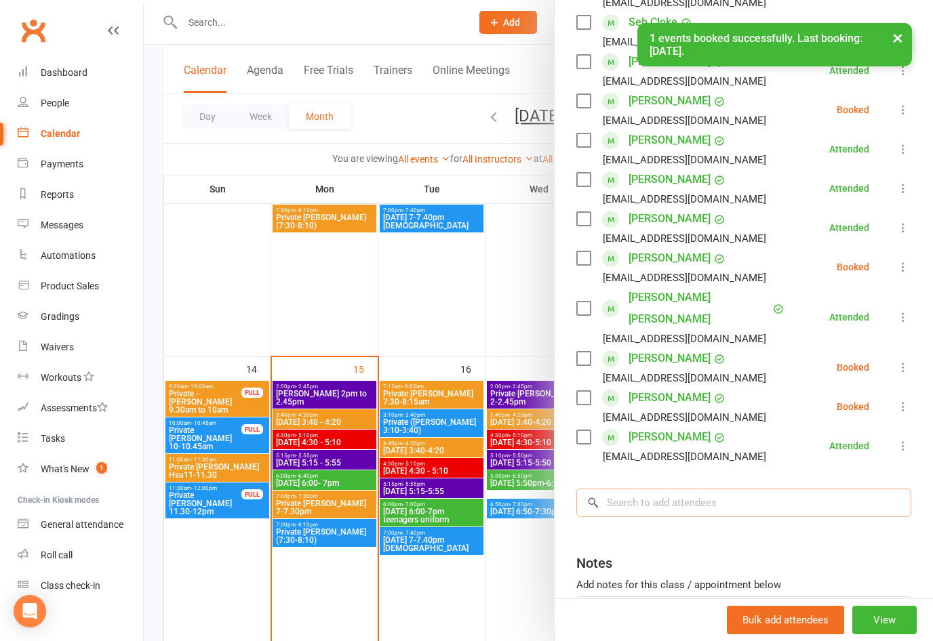
click at [718, 489] on input "search" at bounding box center [743, 503] width 335 height 28
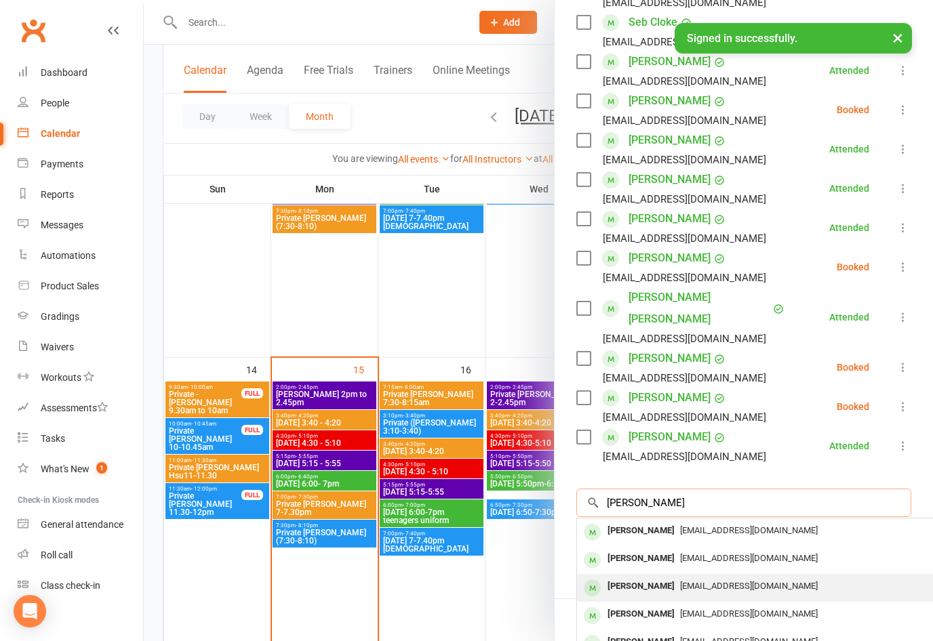
type input "[PERSON_NAME]"
click at [754, 581] on span "[EMAIL_ADDRESS][DOMAIN_NAME]" at bounding box center [749, 586] width 138 height 10
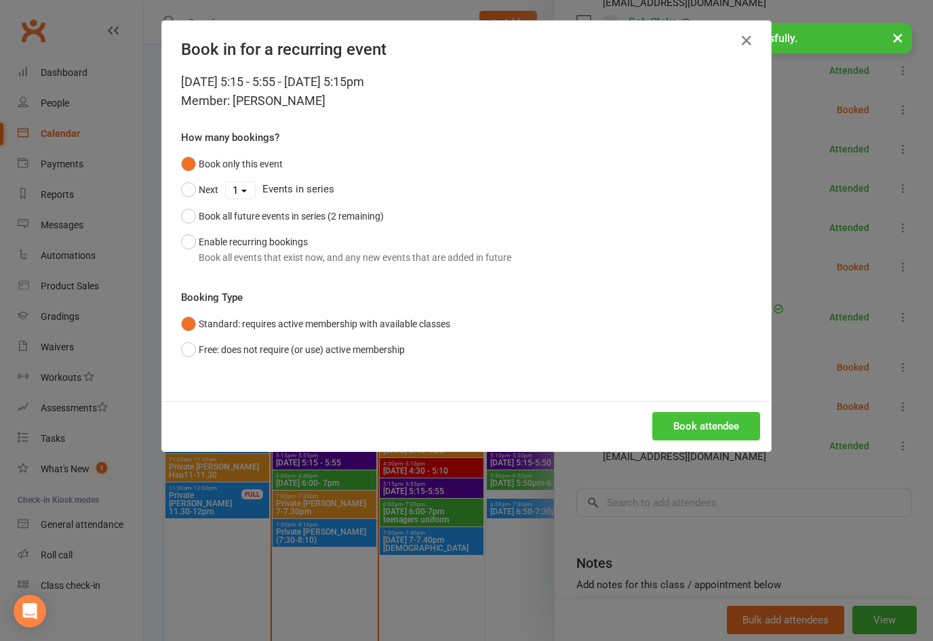
click at [708, 430] on button "Book attendee" at bounding box center [706, 426] width 108 height 28
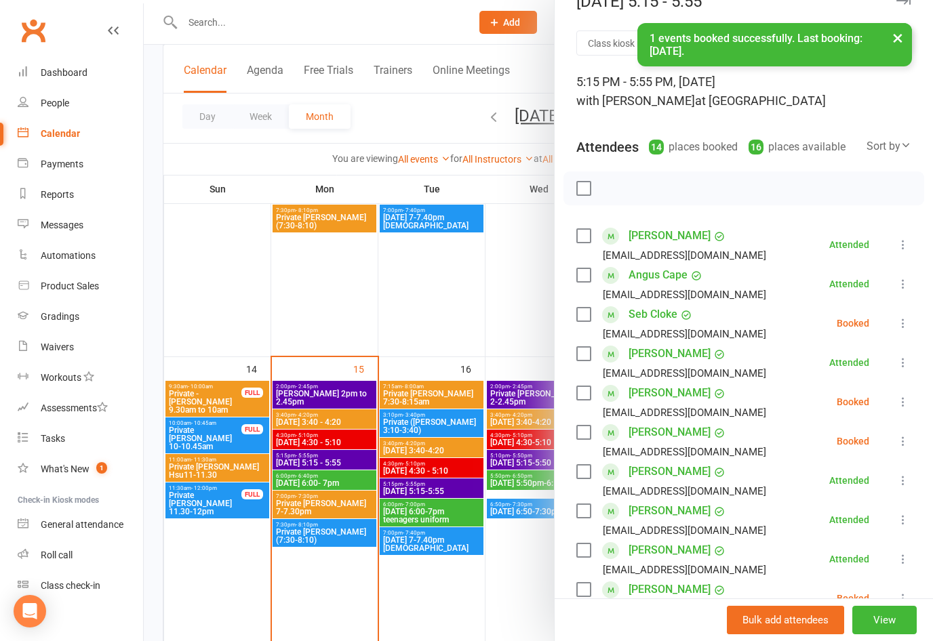
scroll to position [47, 0]
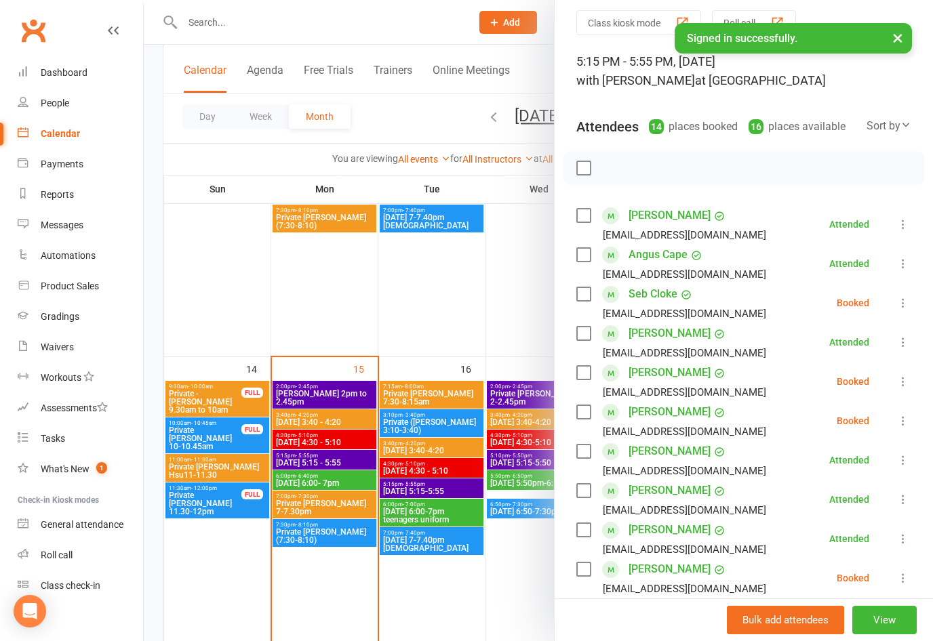
click at [904, 385] on icon at bounding box center [903, 382] width 14 height 14
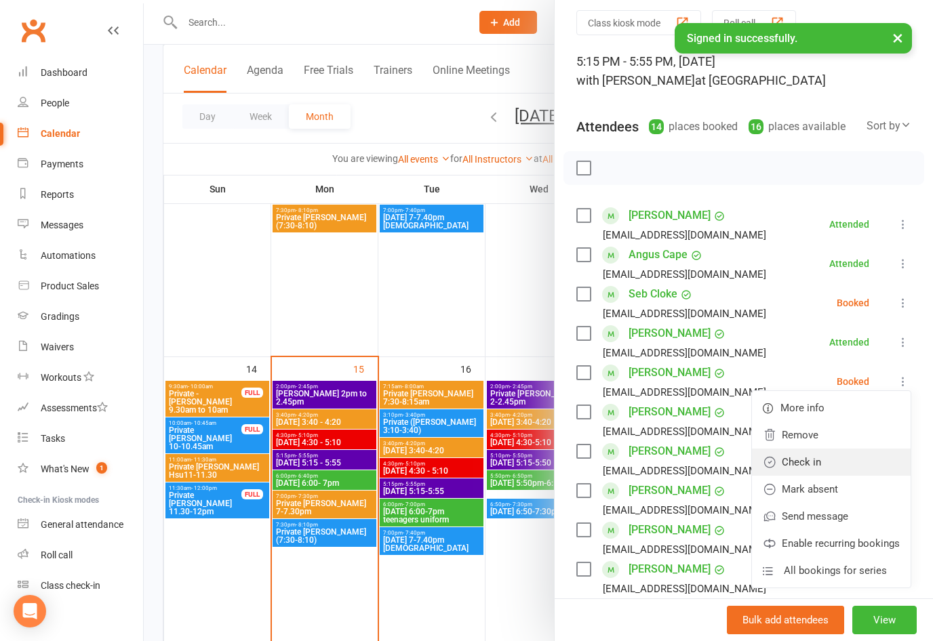
click at [813, 462] on link "Check in" at bounding box center [831, 462] width 159 height 27
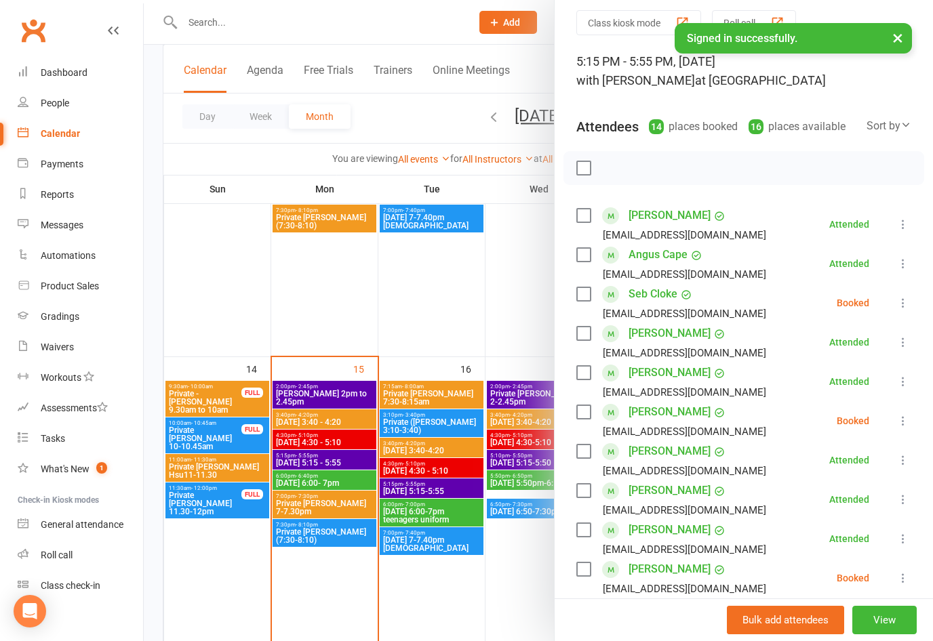
click at [906, 420] on icon at bounding box center [903, 421] width 14 height 14
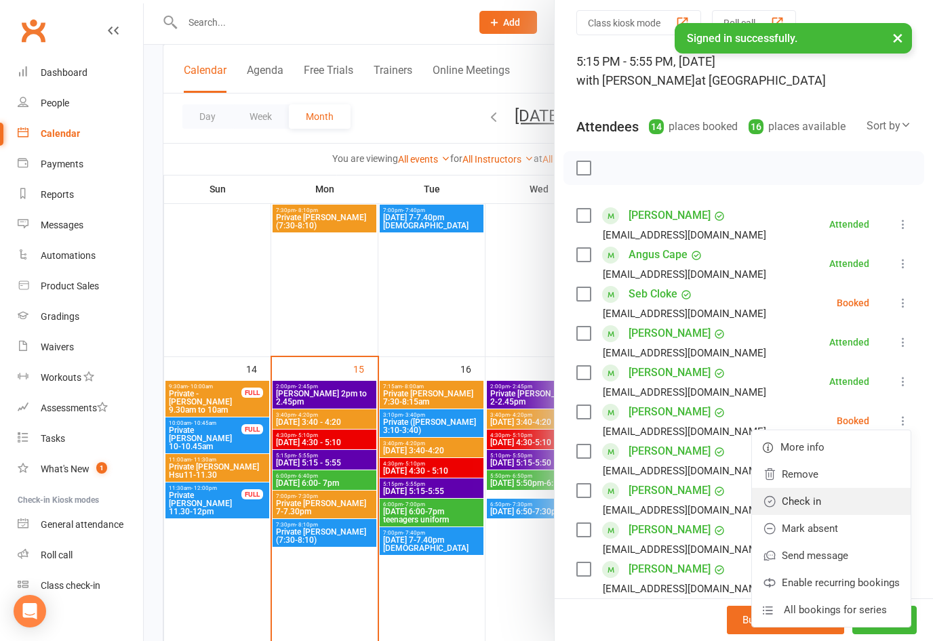
click at [812, 498] on link "Check in" at bounding box center [831, 501] width 159 height 27
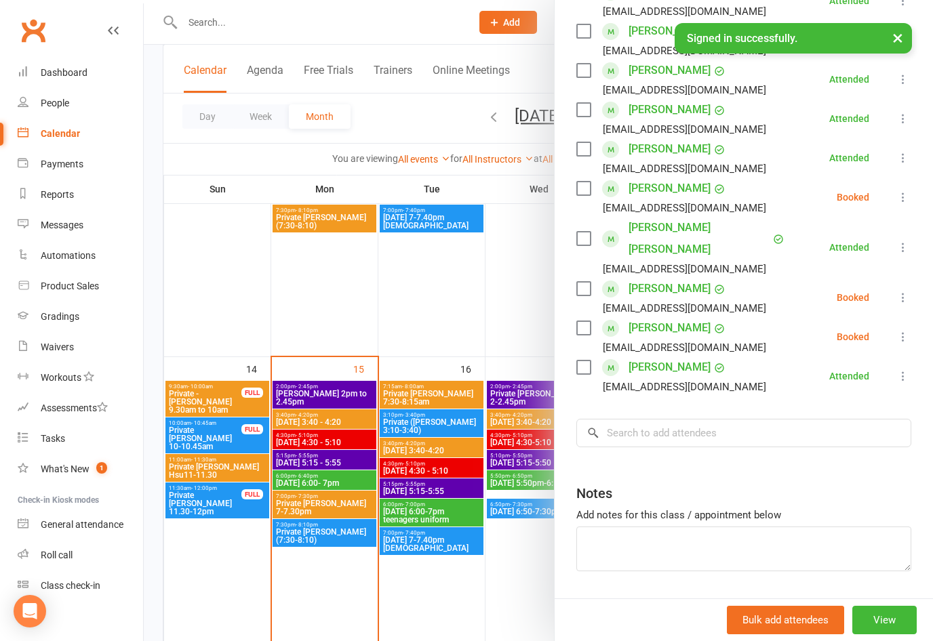
scroll to position [428, 0]
click at [691, 527] on textarea at bounding box center [743, 549] width 335 height 45
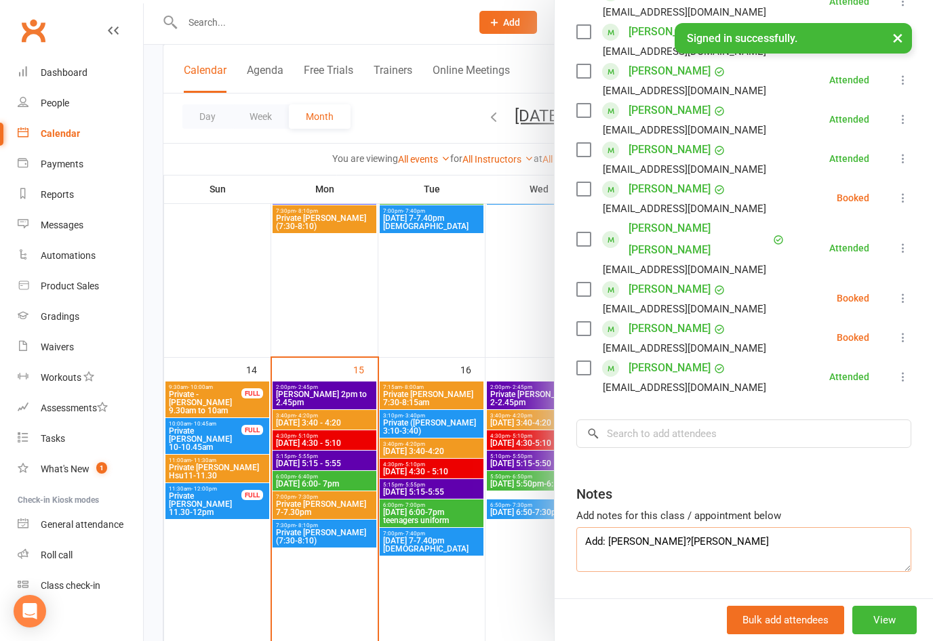
type textarea "Add: [PERSON_NAME]?[PERSON_NAME]"
